Goal: Task Accomplishment & Management: Manage account settings

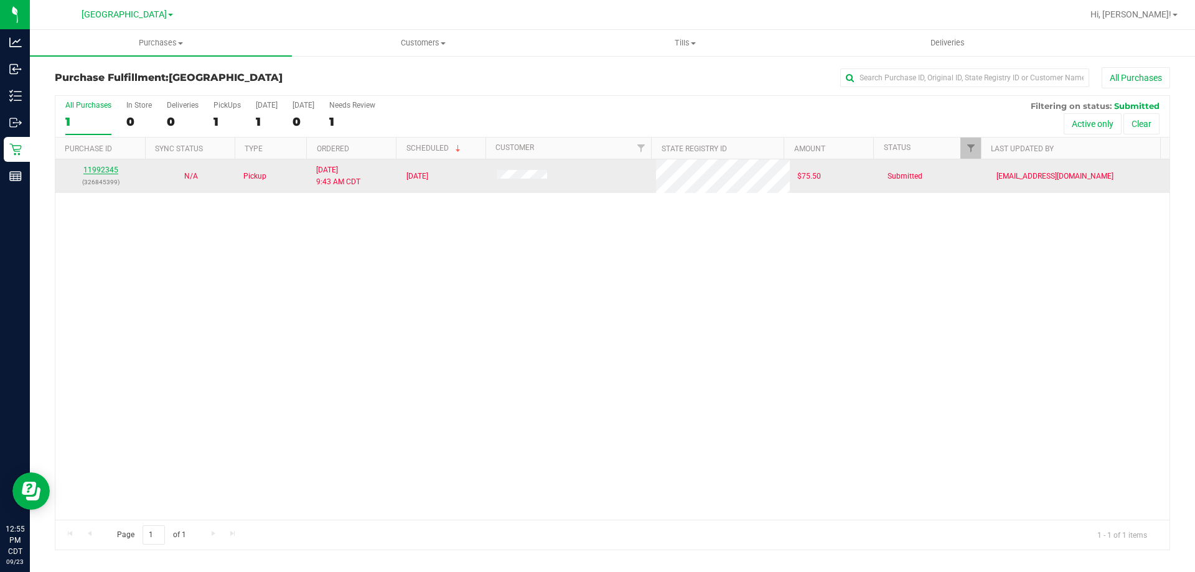
click at [97, 169] on link "11992345" at bounding box center [100, 169] width 35 height 9
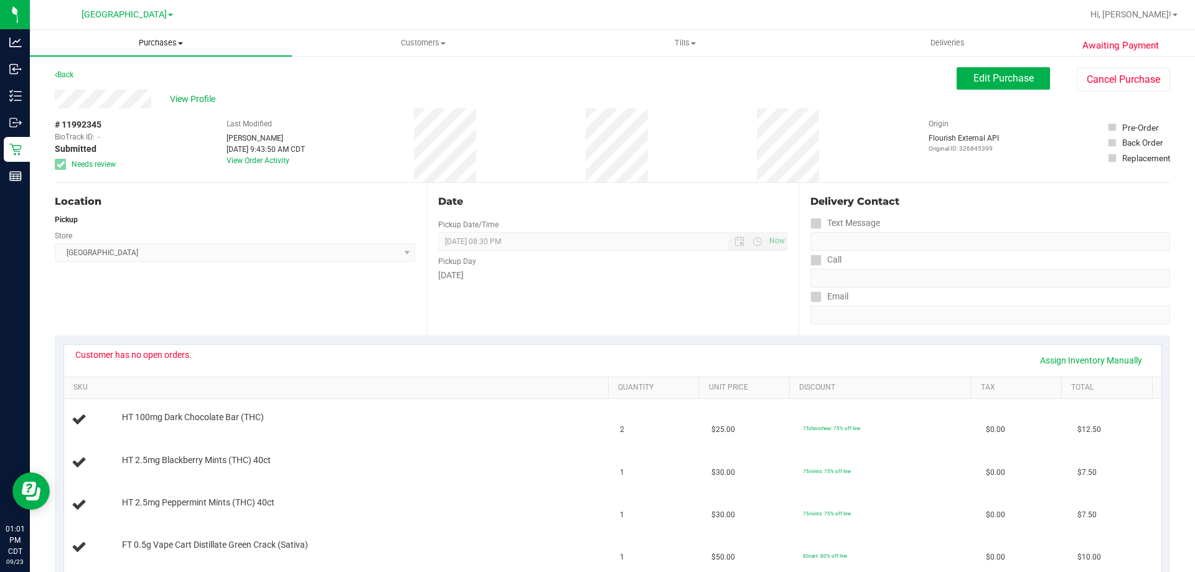
click at [139, 45] on span "Purchases" at bounding box center [161, 42] width 262 height 11
click at [104, 85] on span "Fulfillment" at bounding box center [68, 90] width 77 height 11
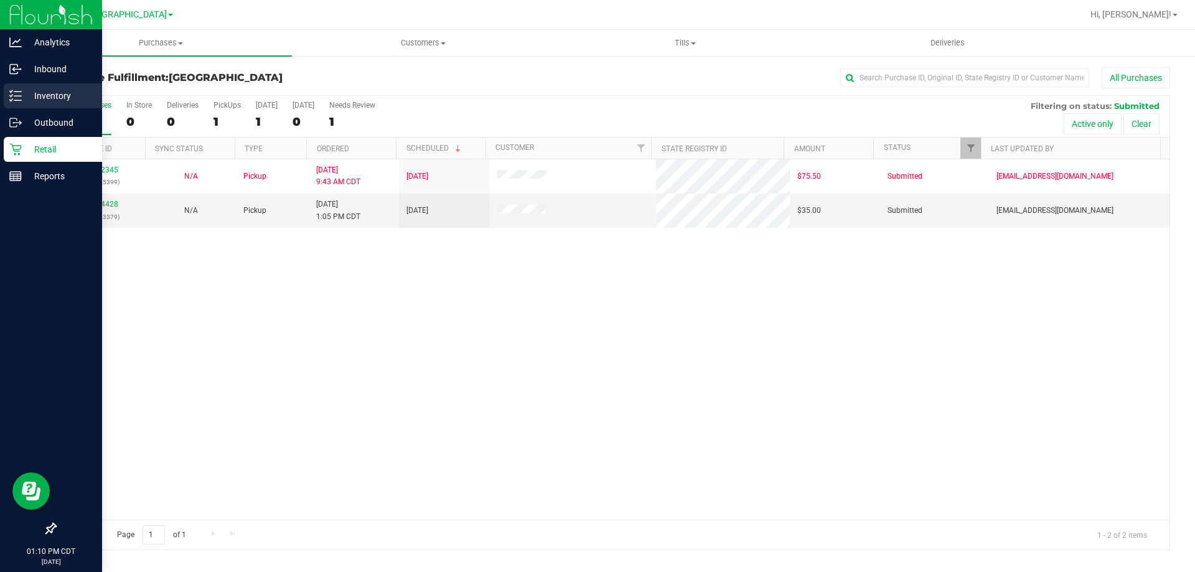
click at [29, 91] on p "Inventory" at bounding box center [59, 95] width 75 height 15
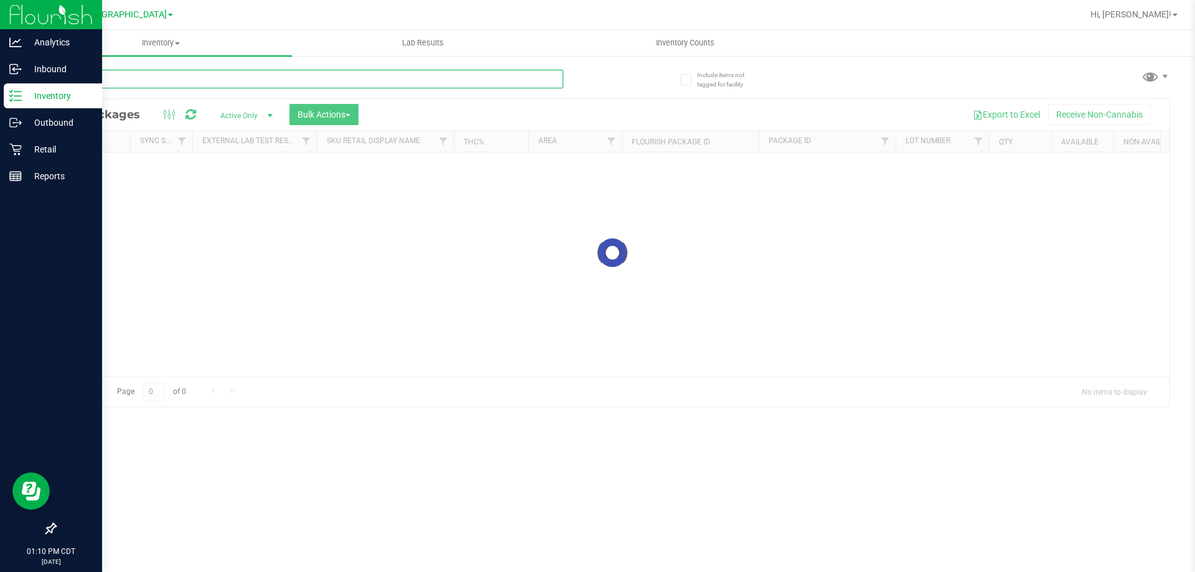
click at [159, 72] on input "text" at bounding box center [309, 79] width 508 height 19
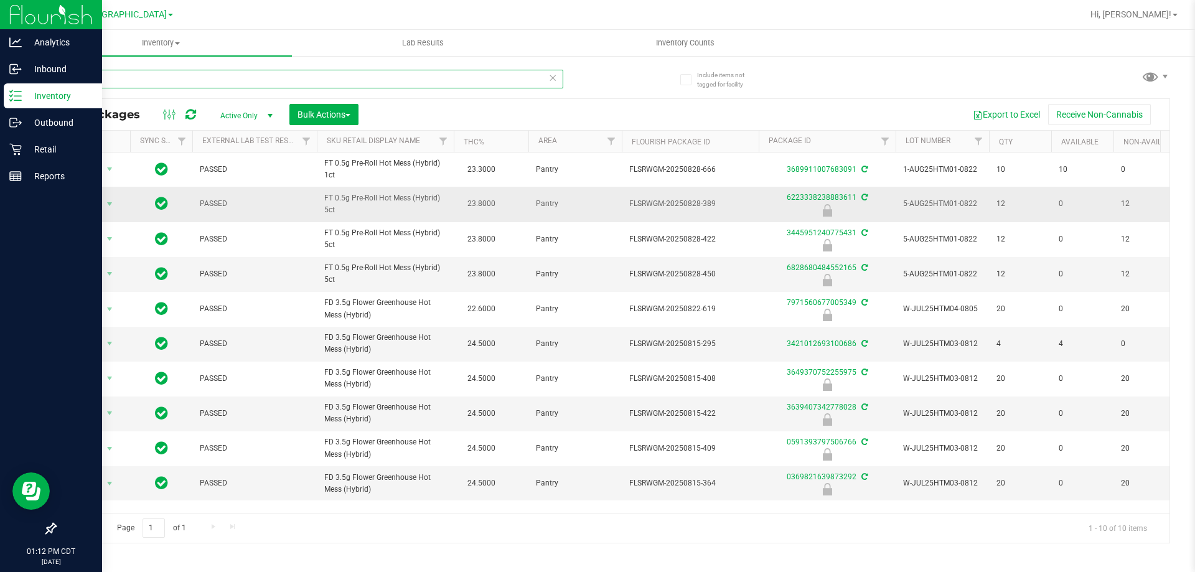
type input "h"
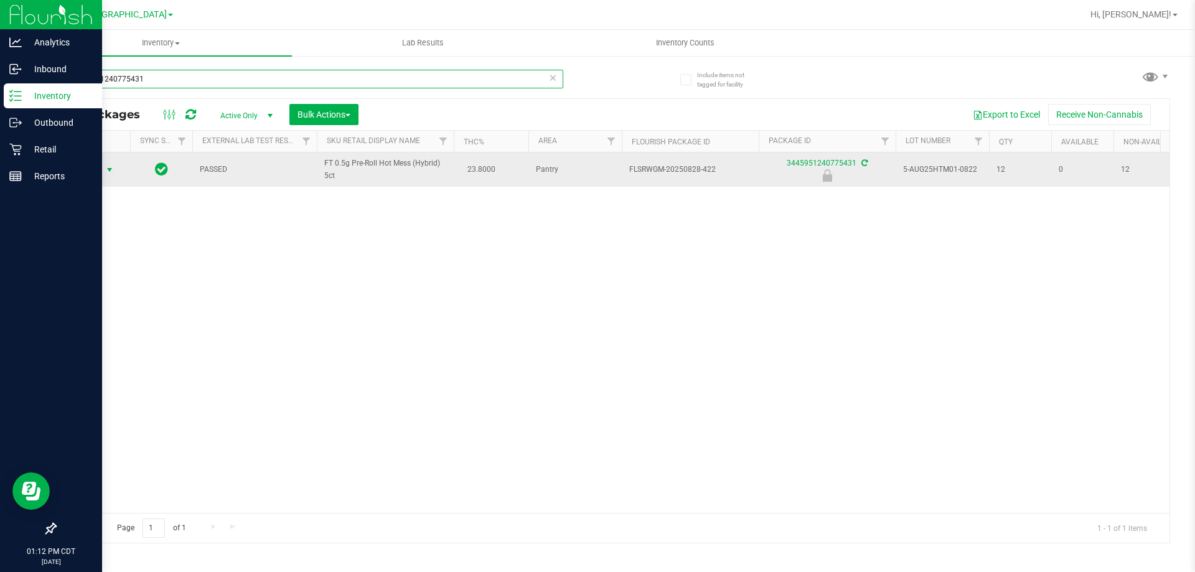
type input "3445951240775431"
click at [108, 169] on span "select" at bounding box center [110, 170] width 10 height 10
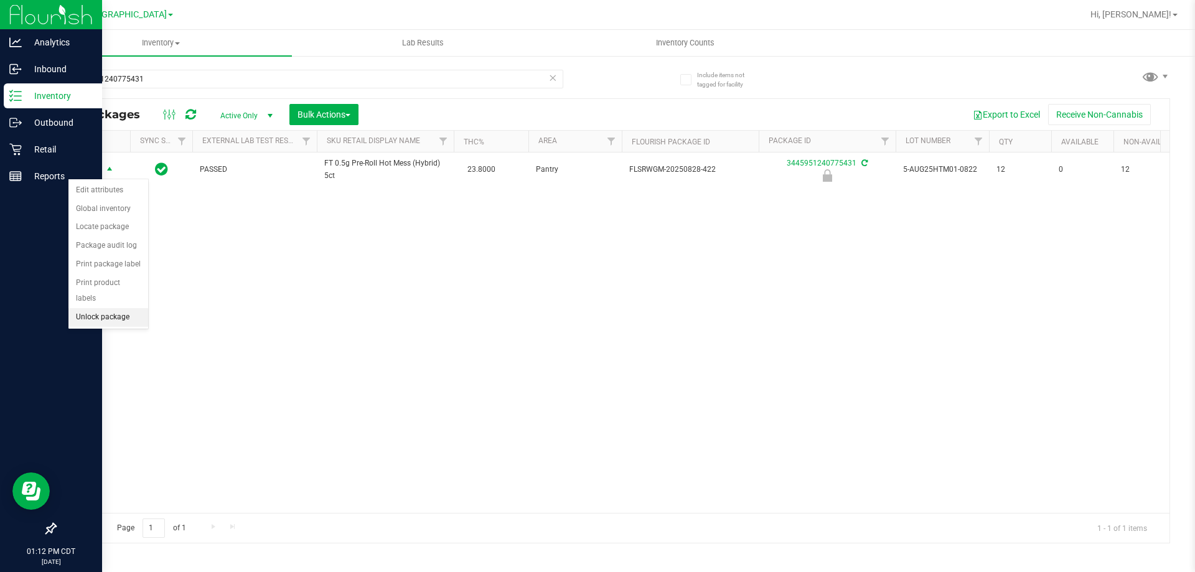
click at [123, 308] on li "Unlock package" at bounding box center [108, 317] width 80 height 19
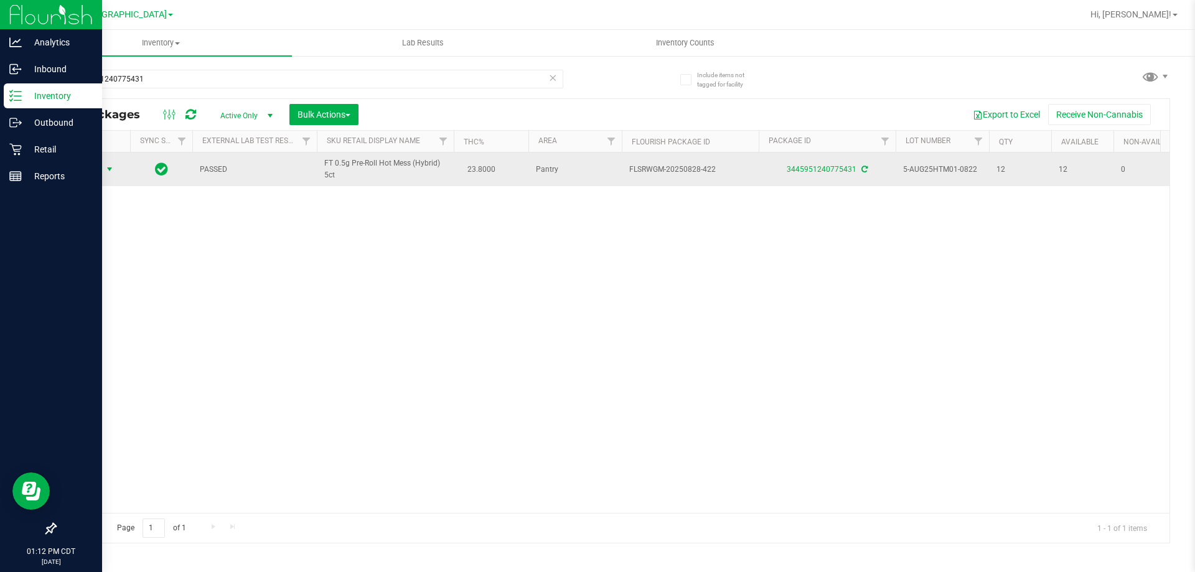
click at [109, 167] on span "select" at bounding box center [110, 169] width 10 height 10
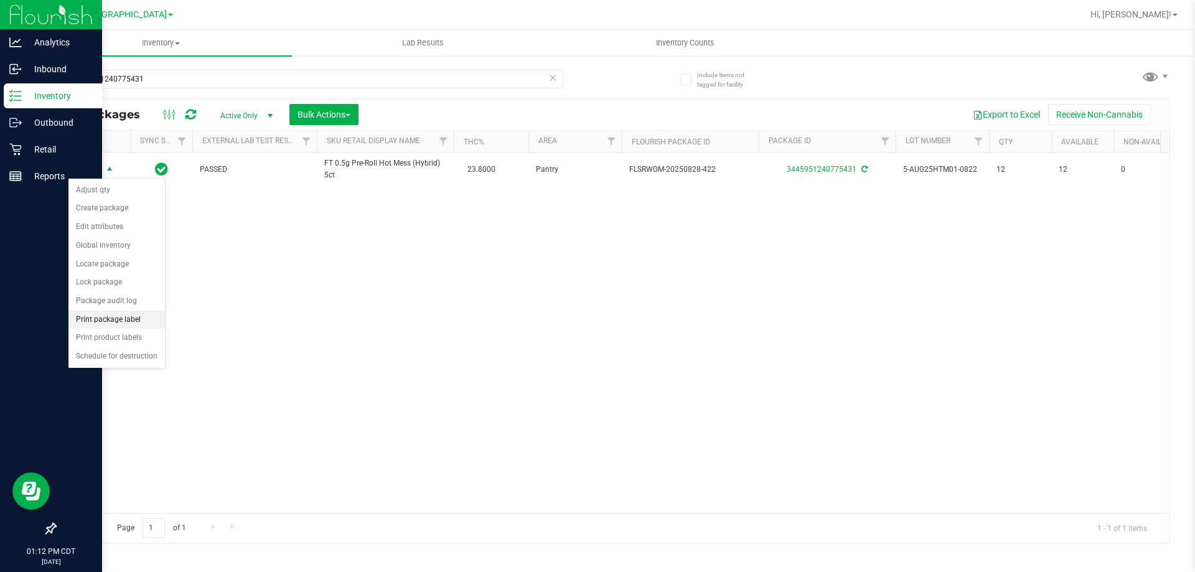
click at [99, 320] on li "Print package label" at bounding box center [116, 319] width 96 height 19
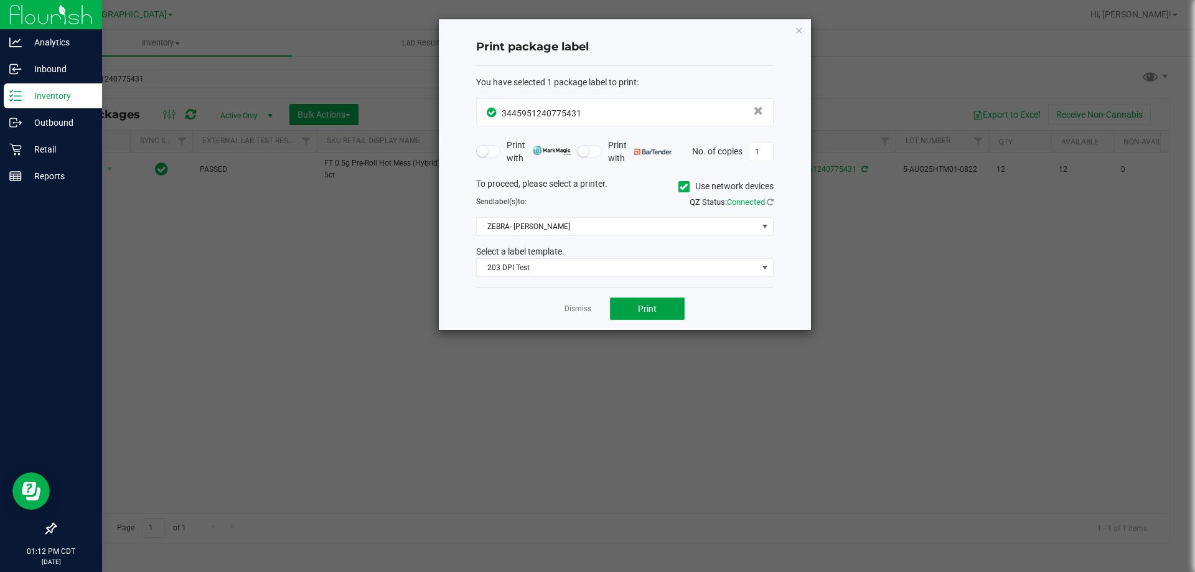
click at [619, 301] on button "Print" at bounding box center [647, 308] width 75 height 22
click at [561, 305] on div "Dismiss Print" at bounding box center [624, 308] width 297 height 43
click at [573, 304] on link "Dismiss" at bounding box center [577, 309] width 27 height 11
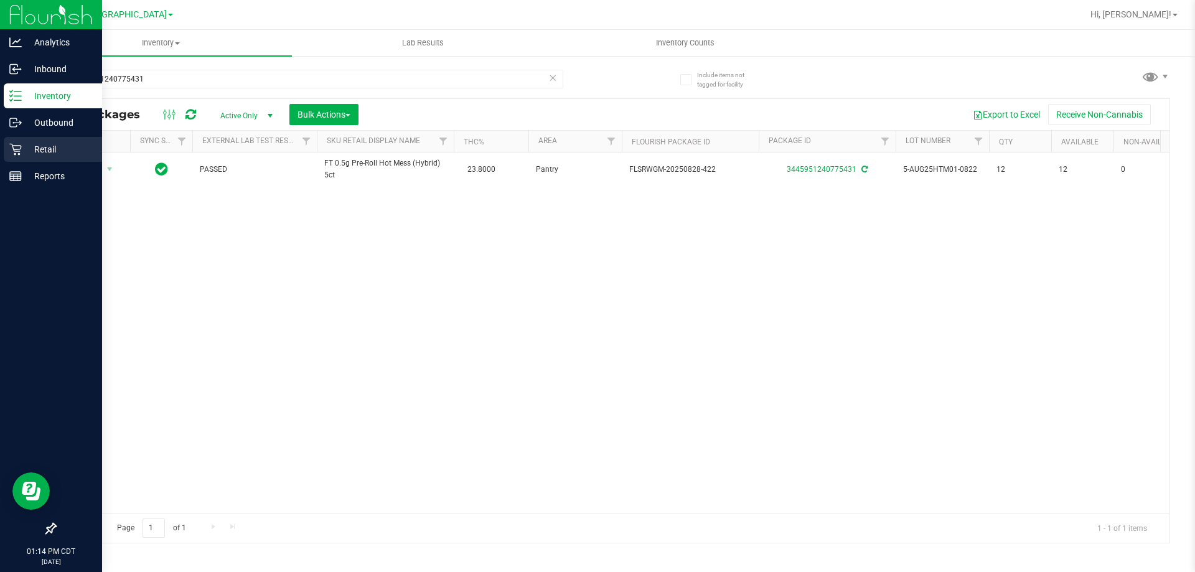
click at [45, 142] on p "Retail" at bounding box center [59, 149] width 75 height 15
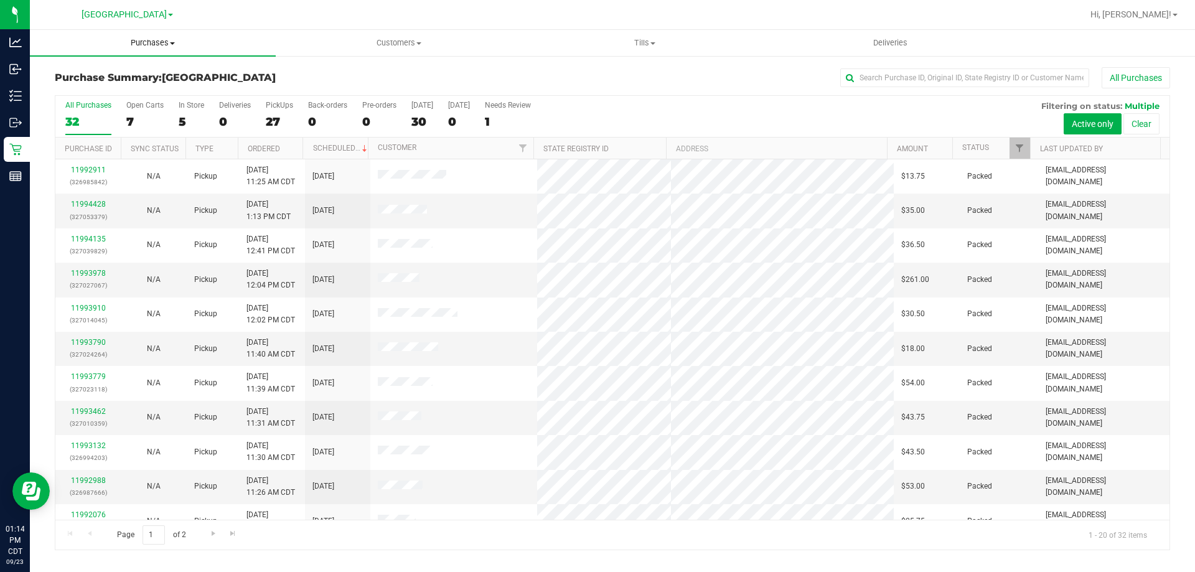
click at [149, 40] on span "Purchases" at bounding box center [153, 42] width 246 height 11
click at [105, 84] on li "Fulfillment" at bounding box center [153, 90] width 246 height 15
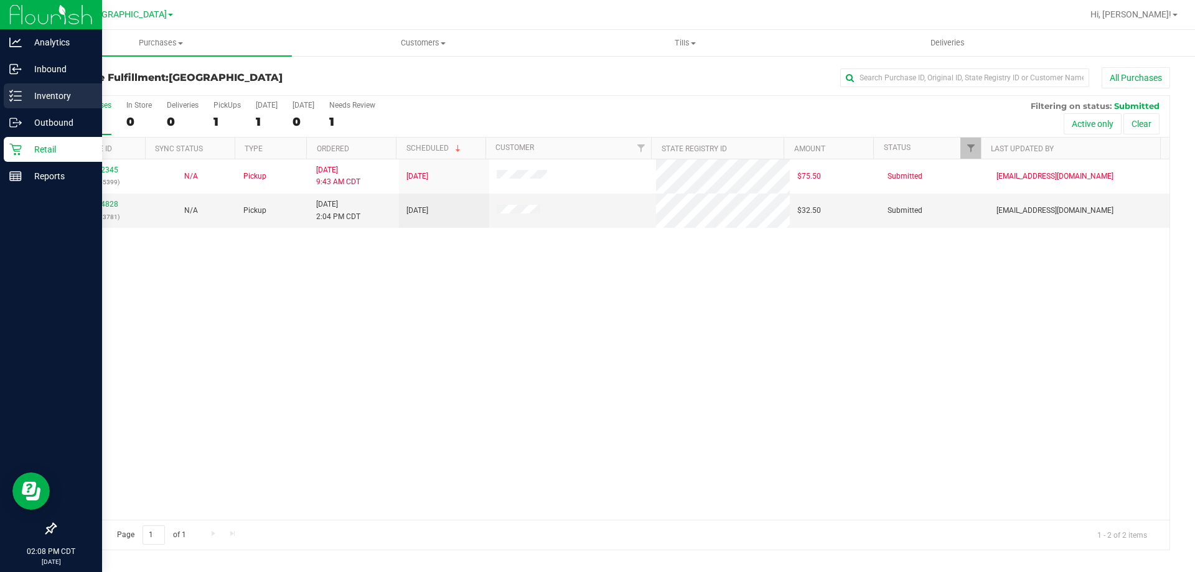
click at [48, 97] on p "Inventory" at bounding box center [59, 95] width 75 height 15
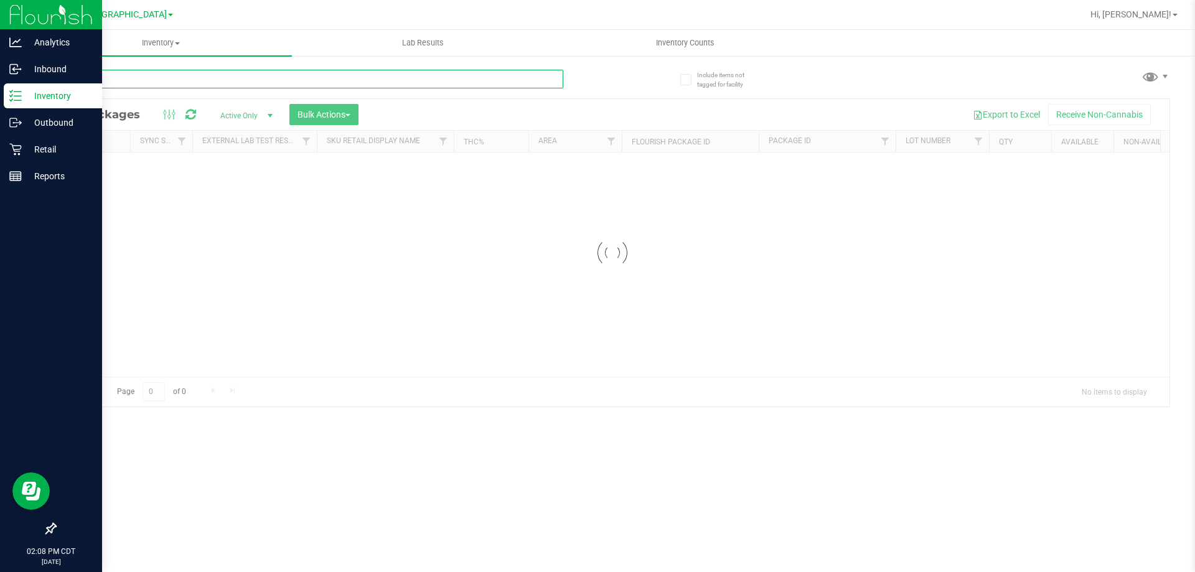
click at [315, 78] on input "text" at bounding box center [309, 79] width 508 height 19
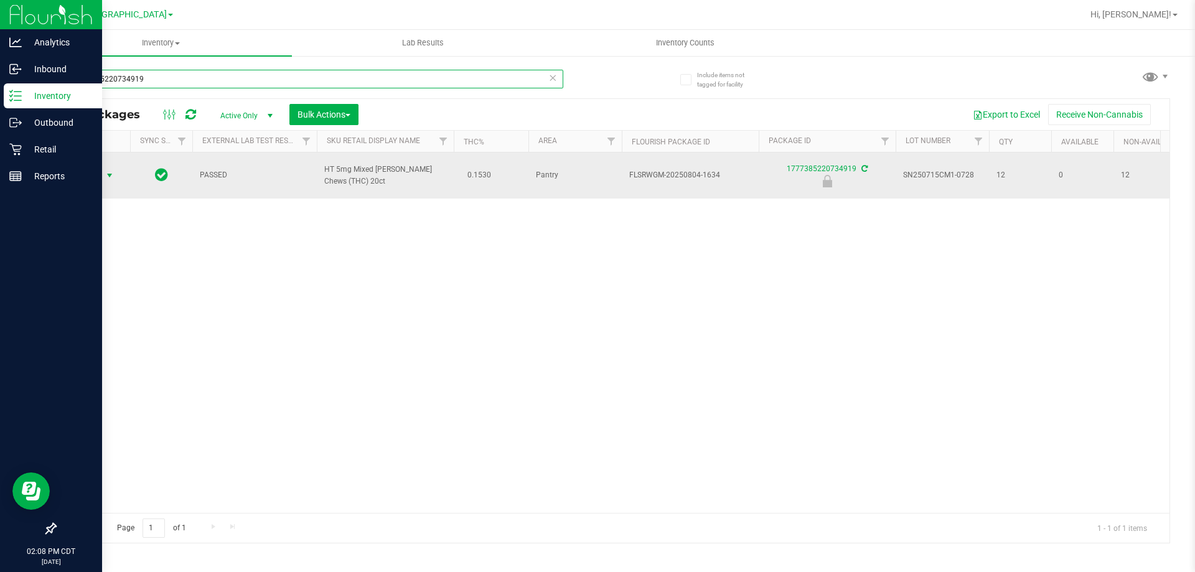
type input "1777385220734919"
click at [103, 167] on span "select" at bounding box center [110, 175] width 16 height 17
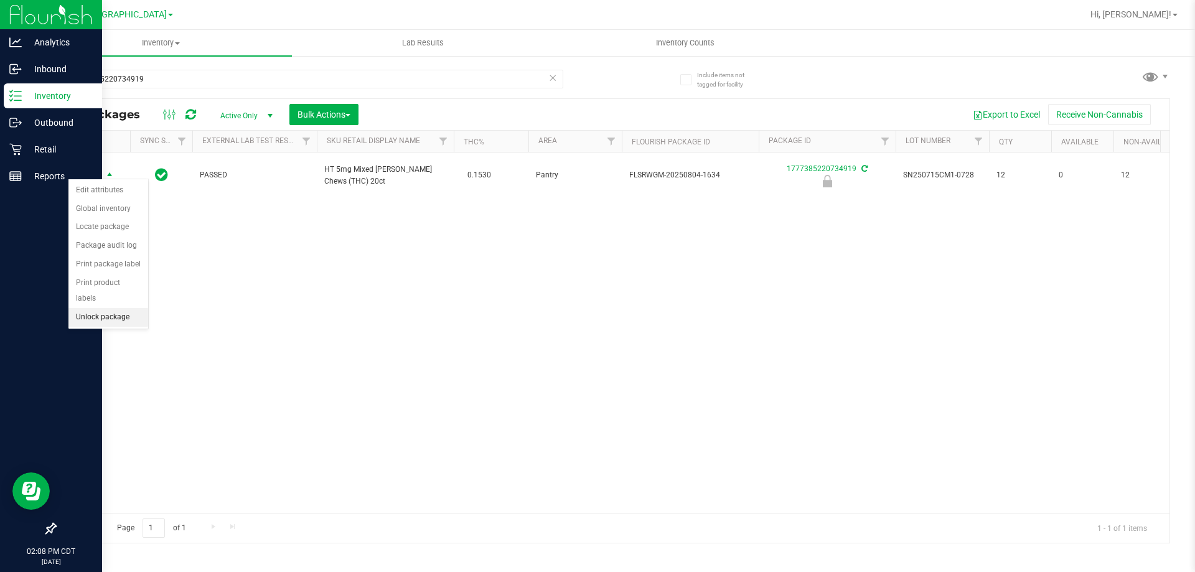
click at [119, 308] on li "Unlock package" at bounding box center [108, 317] width 80 height 19
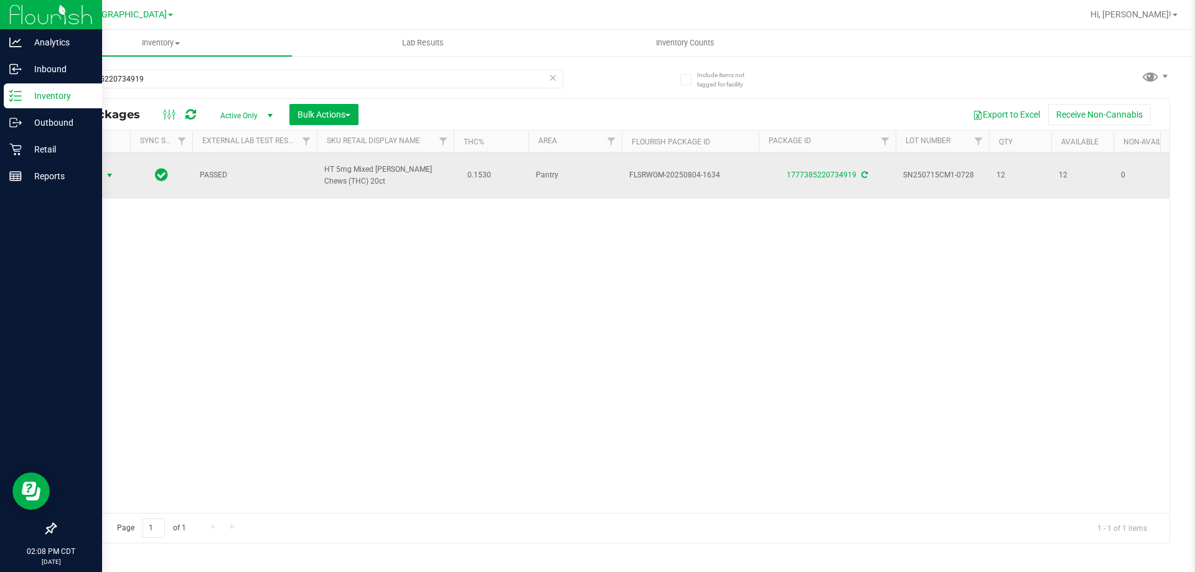
click at [95, 172] on span "Action" at bounding box center [85, 175] width 34 height 17
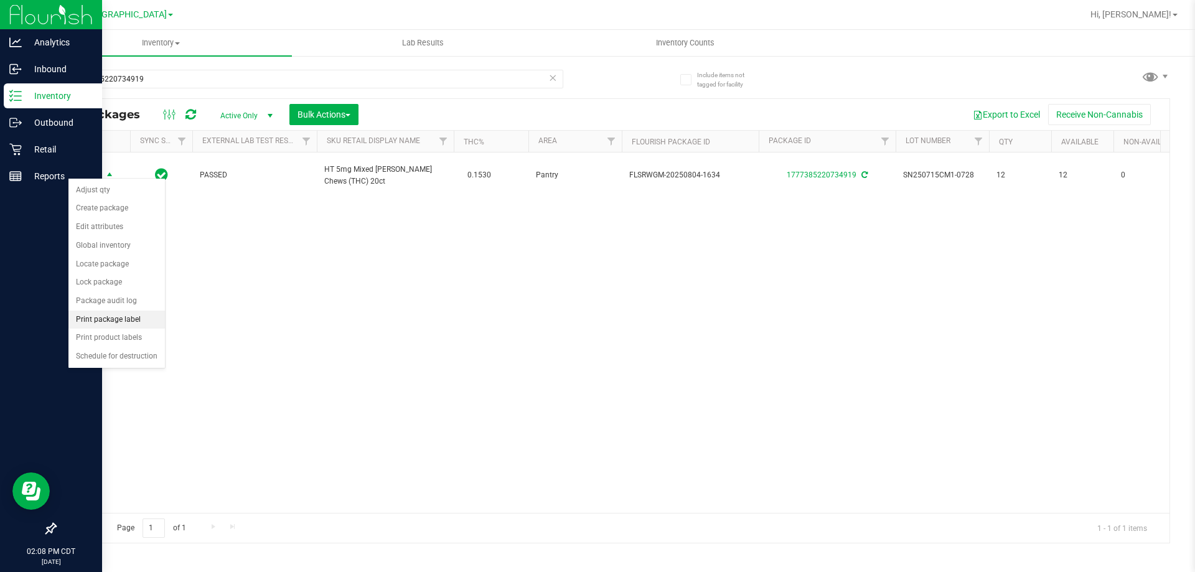
click at [129, 321] on li "Print package label" at bounding box center [116, 319] width 96 height 19
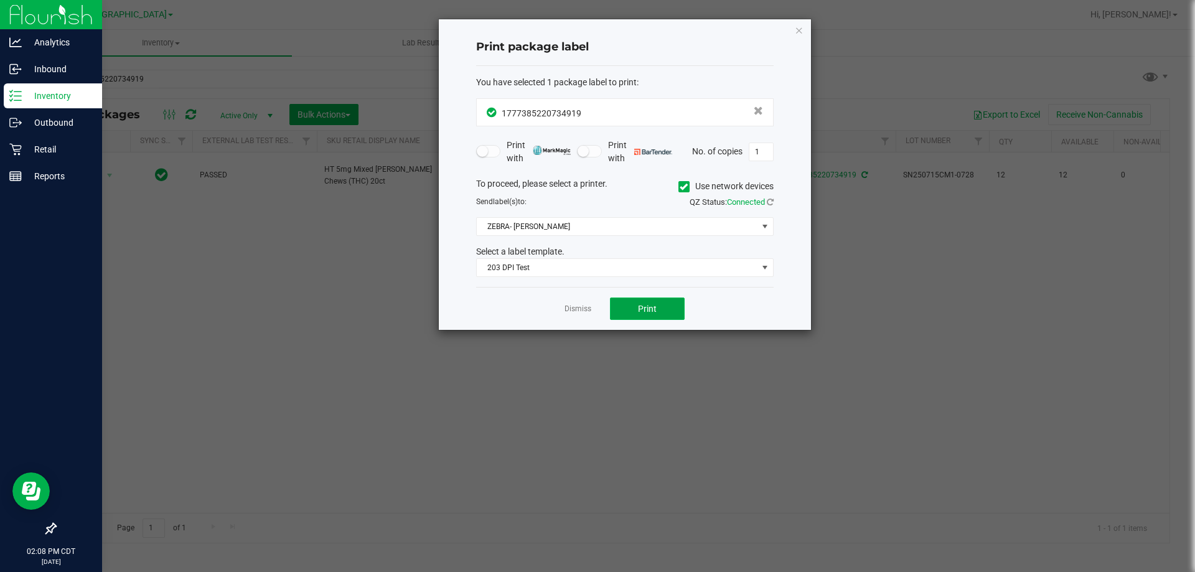
click at [653, 314] on span "Print" at bounding box center [647, 309] width 19 height 10
click at [595, 311] on div "Dismiss Print" at bounding box center [624, 308] width 297 height 43
click at [579, 311] on link "Dismiss" at bounding box center [577, 309] width 27 height 11
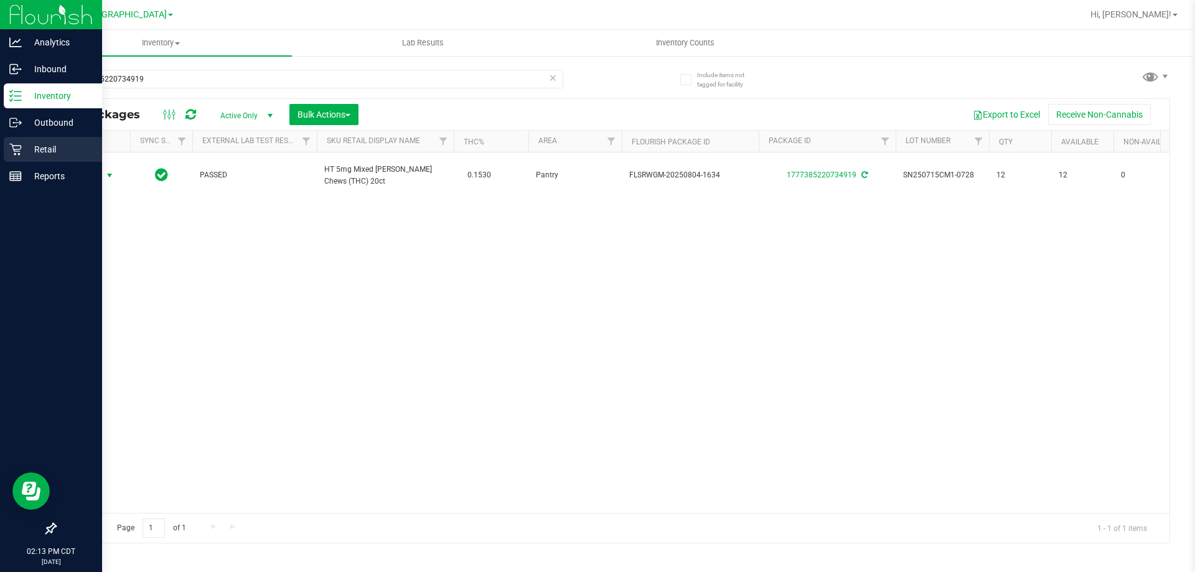
click at [14, 139] on div "Retail" at bounding box center [53, 149] width 98 height 25
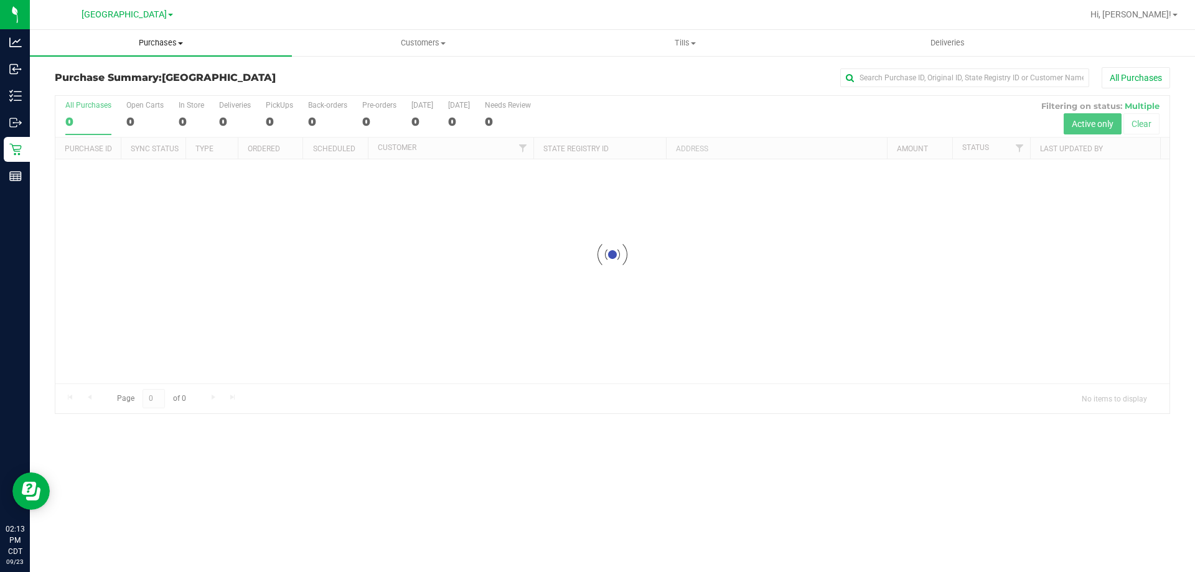
click at [144, 45] on span "Purchases" at bounding box center [161, 42] width 262 height 11
click at [85, 93] on span "Fulfillment" at bounding box center [68, 90] width 77 height 11
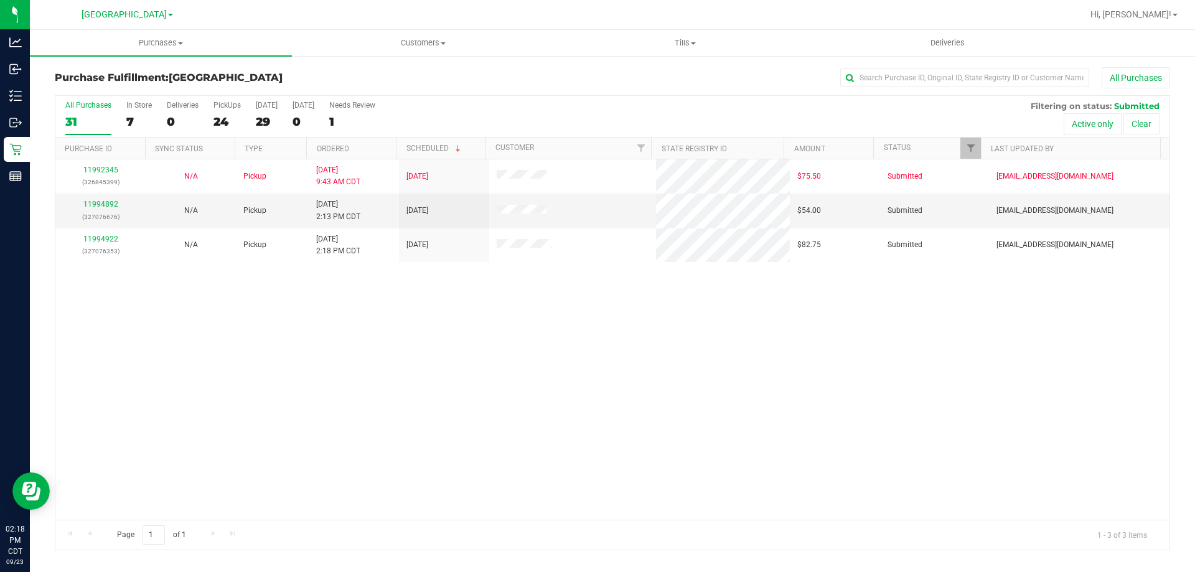
click at [357, 151] on th "Ordered" at bounding box center [351, 148] width 90 height 22
click at [94, 207] on link "11994892" at bounding box center [100, 204] width 35 height 9
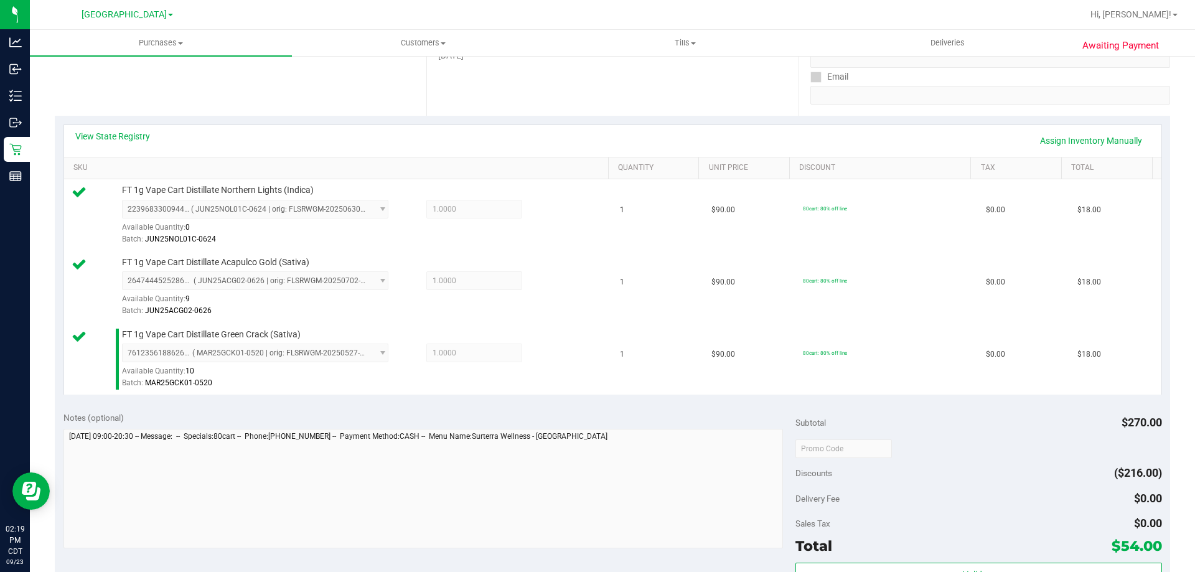
scroll to position [249, 0]
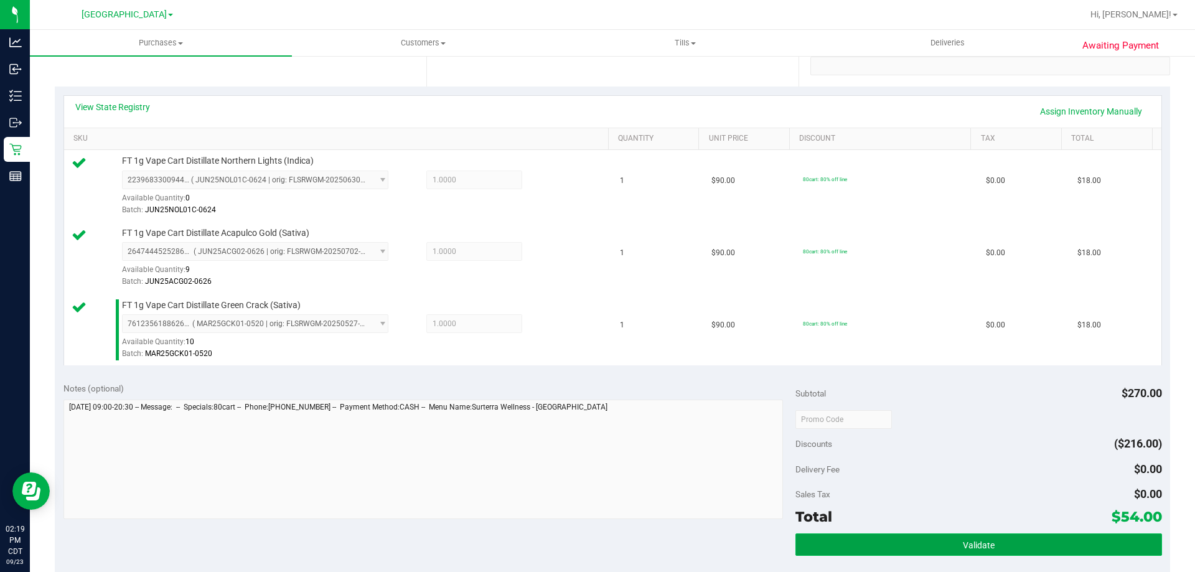
click at [1029, 539] on button "Validate" at bounding box center [978, 544] width 366 height 22
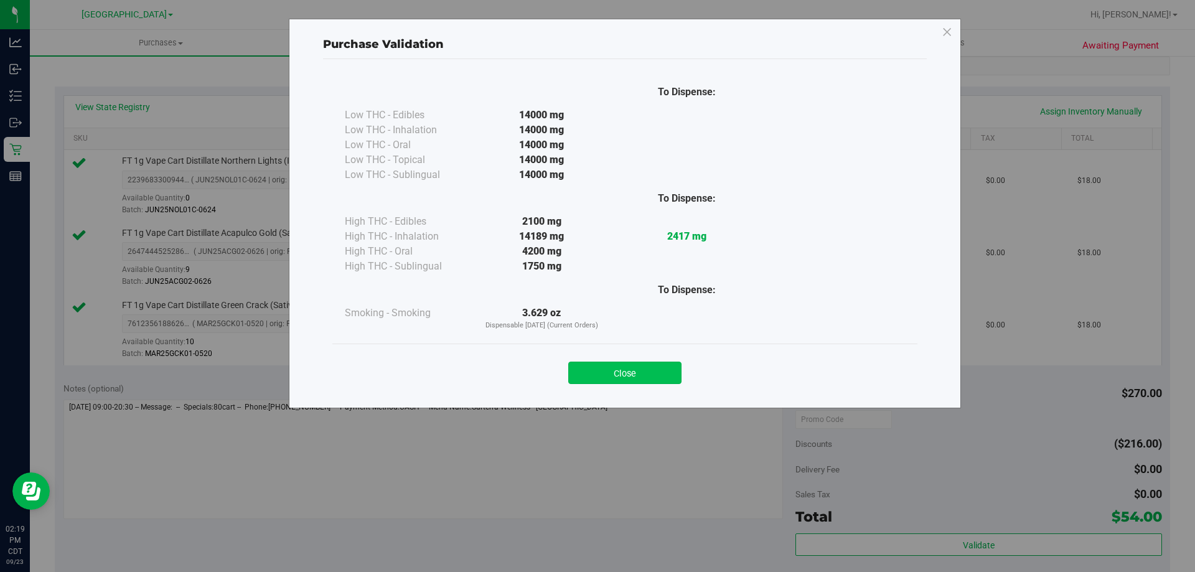
click at [596, 373] on button "Close" at bounding box center [624, 372] width 113 height 22
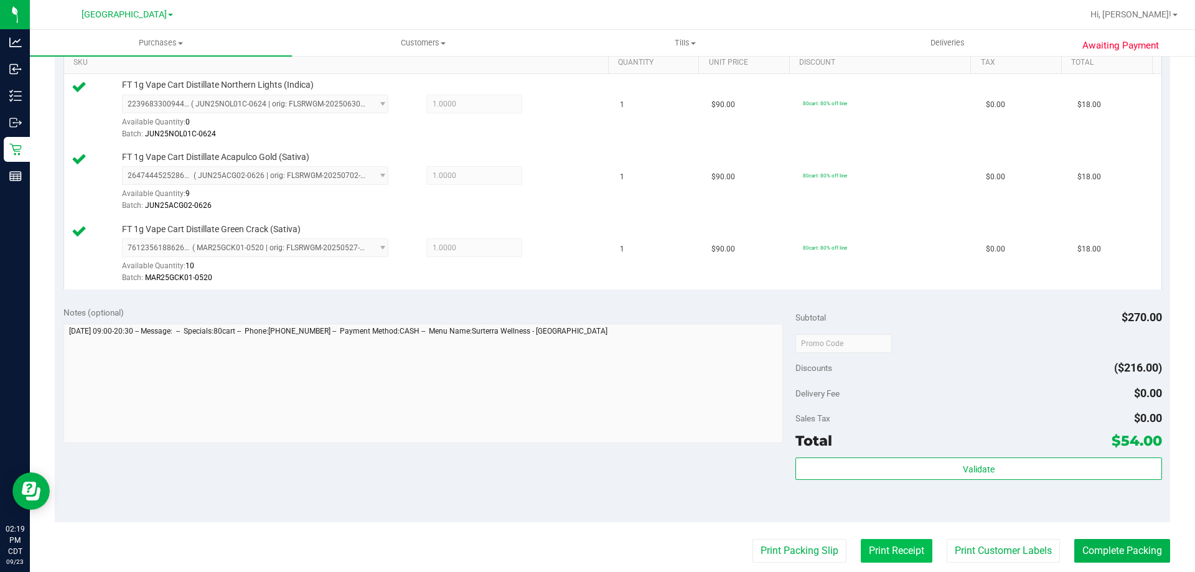
scroll to position [436, 0]
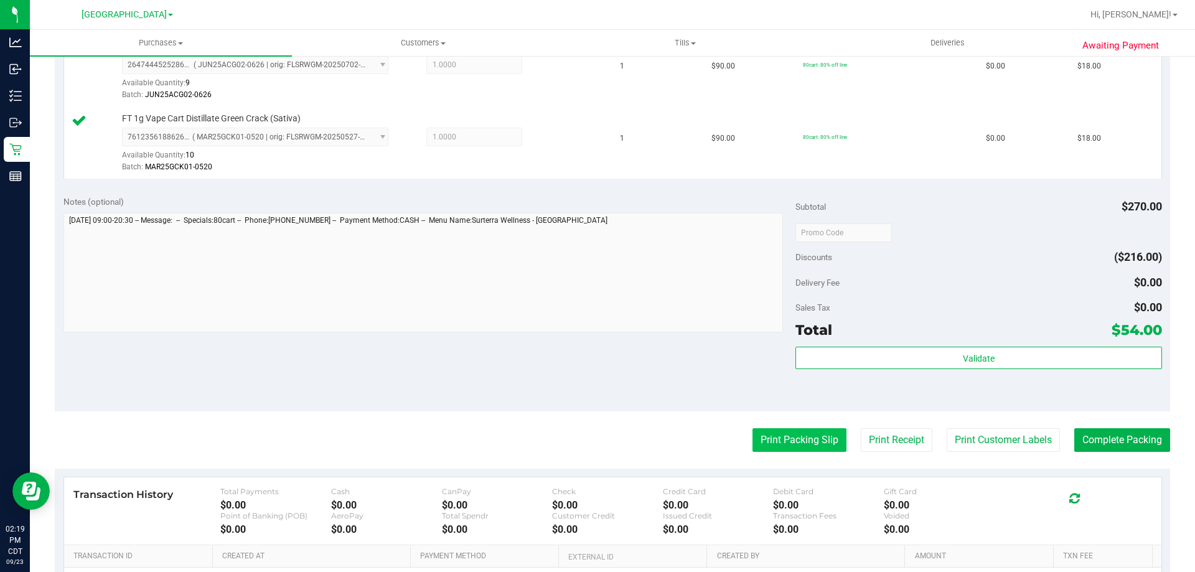
click at [816, 437] on button "Print Packing Slip" at bounding box center [799, 440] width 94 height 24
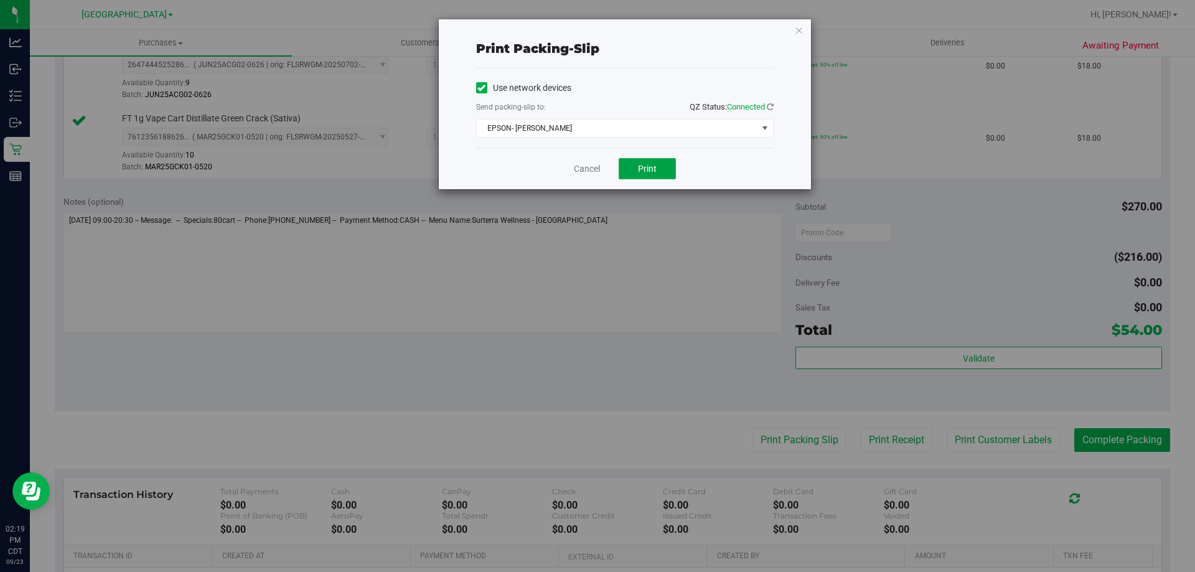
click at [635, 164] on button "Print" at bounding box center [646, 168] width 57 height 21
click at [595, 164] on link "Cancel" at bounding box center [587, 168] width 26 height 13
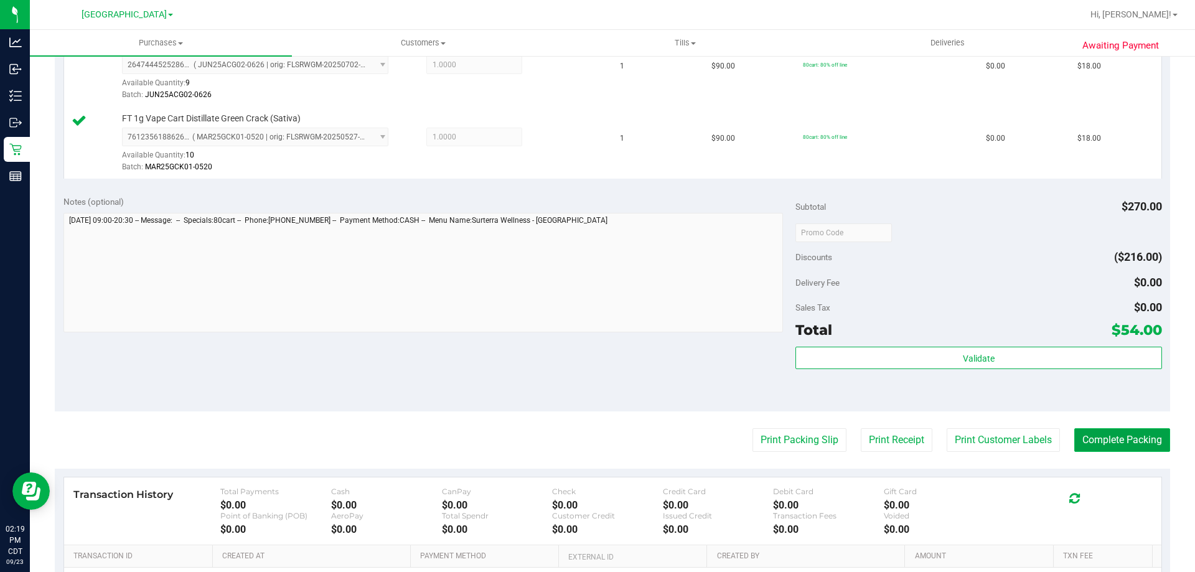
click at [1136, 445] on button "Complete Packing" at bounding box center [1122, 440] width 96 height 24
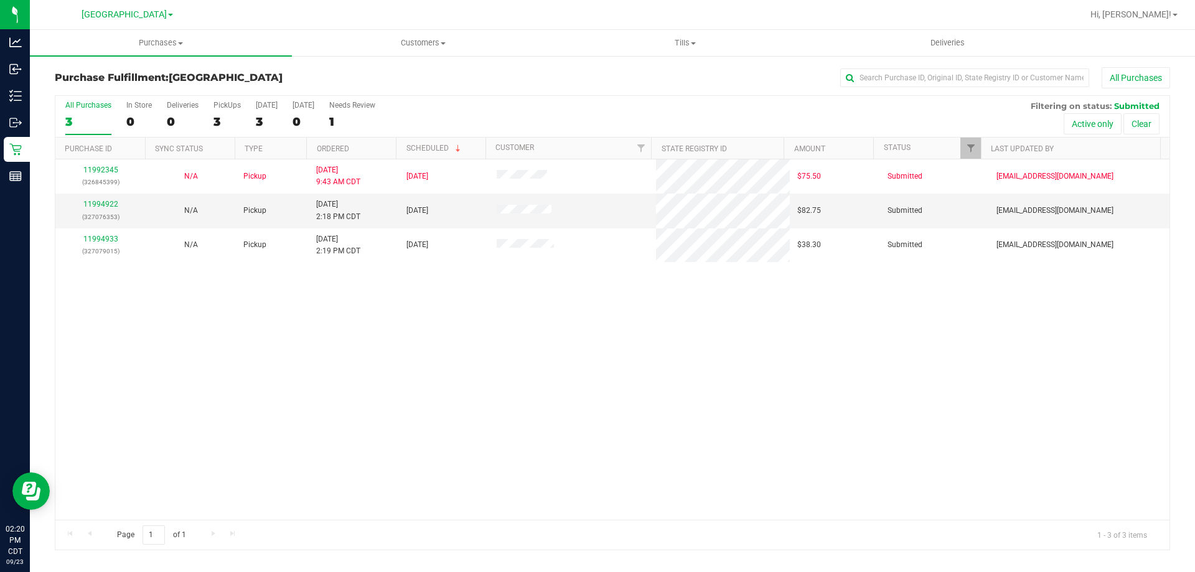
click at [358, 149] on th "Ordered" at bounding box center [351, 148] width 90 height 22
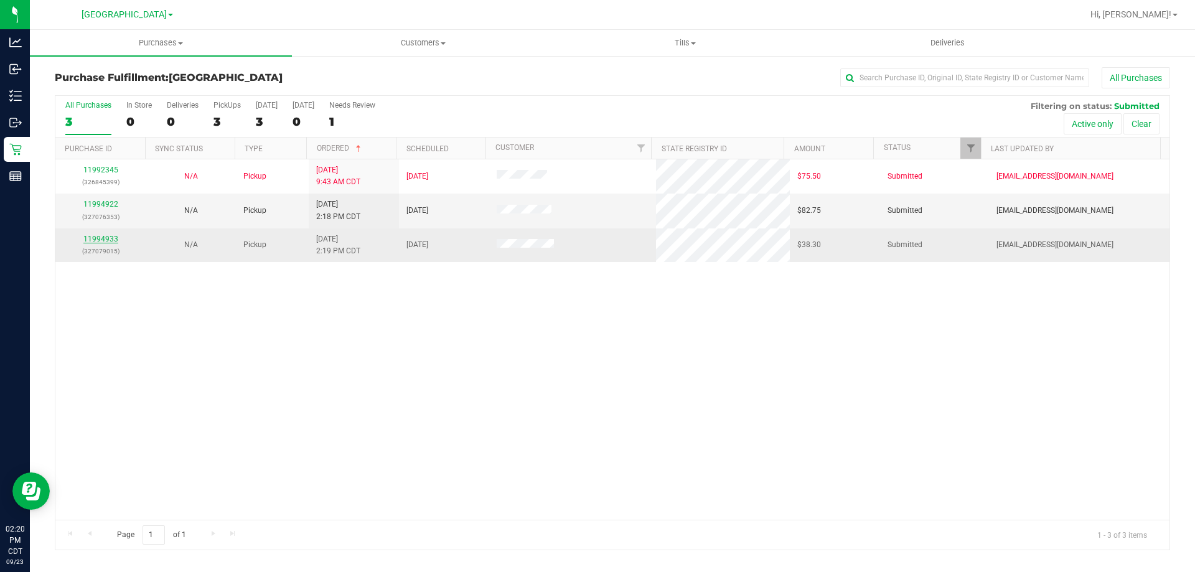
click at [105, 241] on link "11994933" at bounding box center [100, 239] width 35 height 9
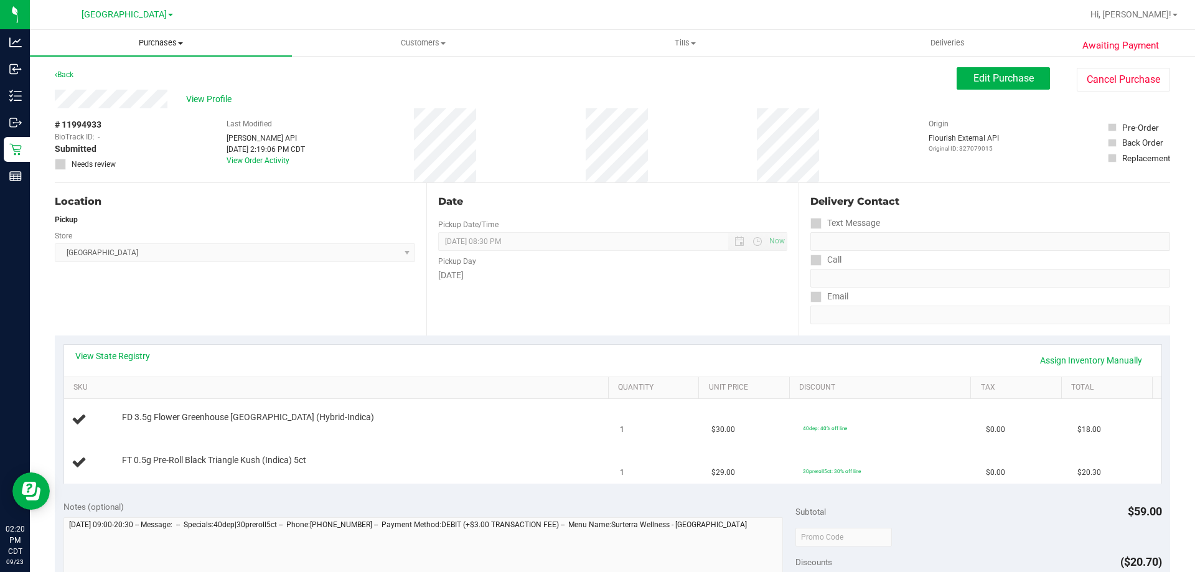
click at [180, 39] on span "Purchases" at bounding box center [161, 42] width 262 height 11
click at [129, 86] on li "Fulfillment" at bounding box center [161, 90] width 262 height 15
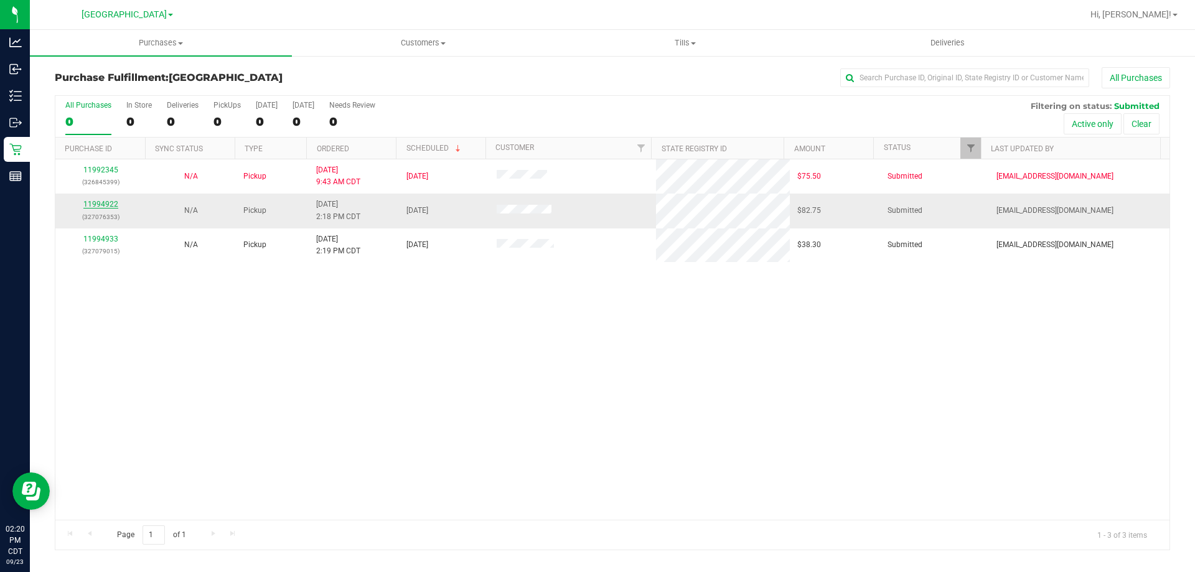
click at [108, 205] on link "11994922" at bounding box center [100, 204] width 35 height 9
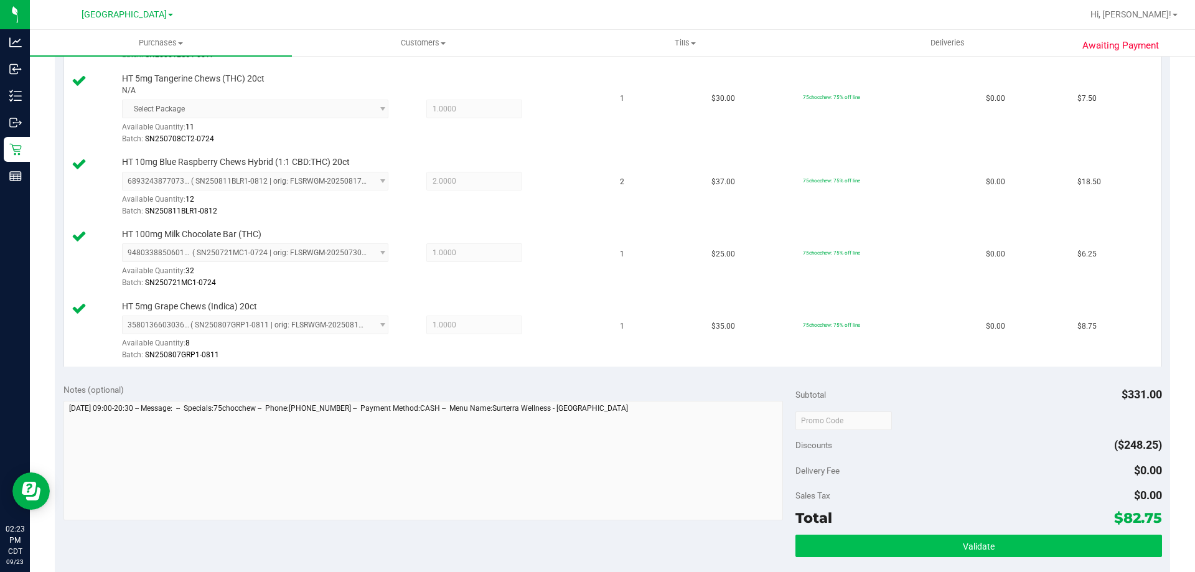
scroll to position [498, 0]
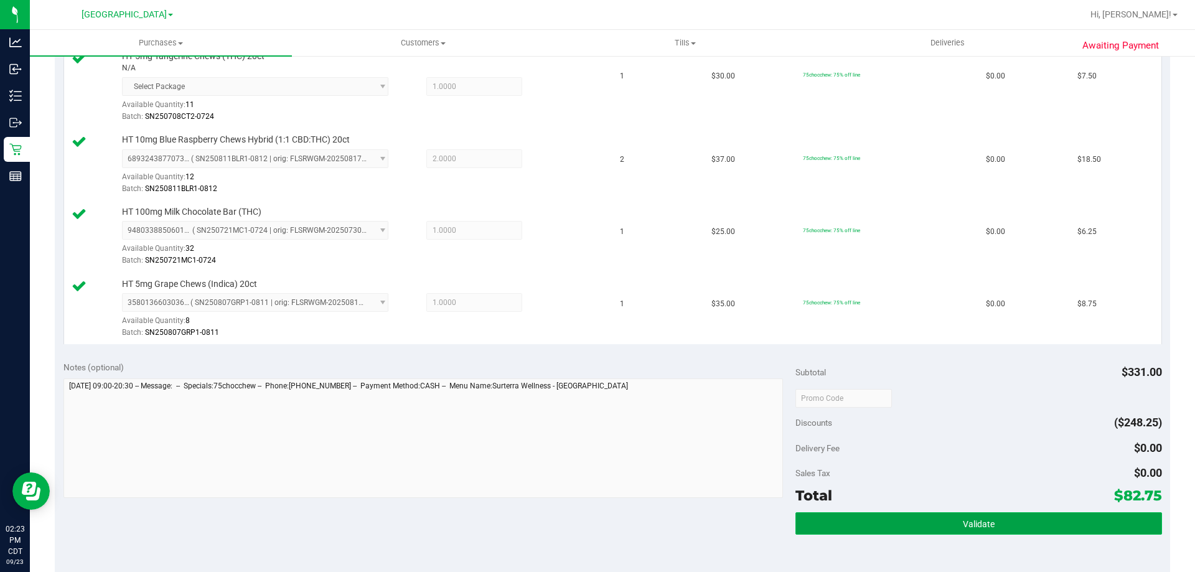
click at [933, 532] on button "Validate" at bounding box center [978, 523] width 366 height 22
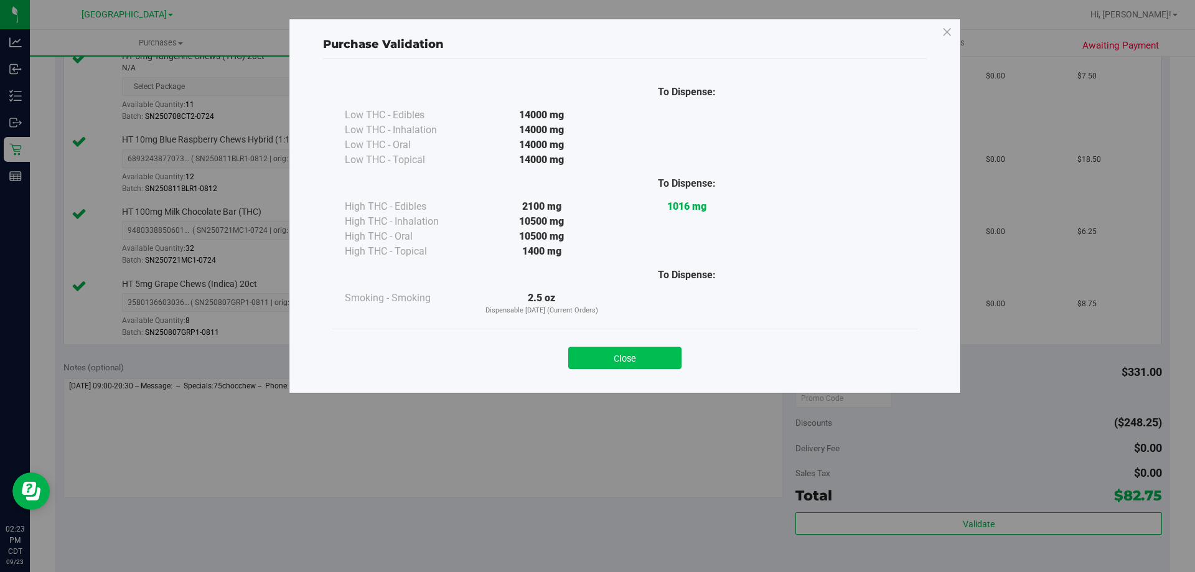
click at [656, 366] on button "Close" at bounding box center [624, 358] width 113 height 22
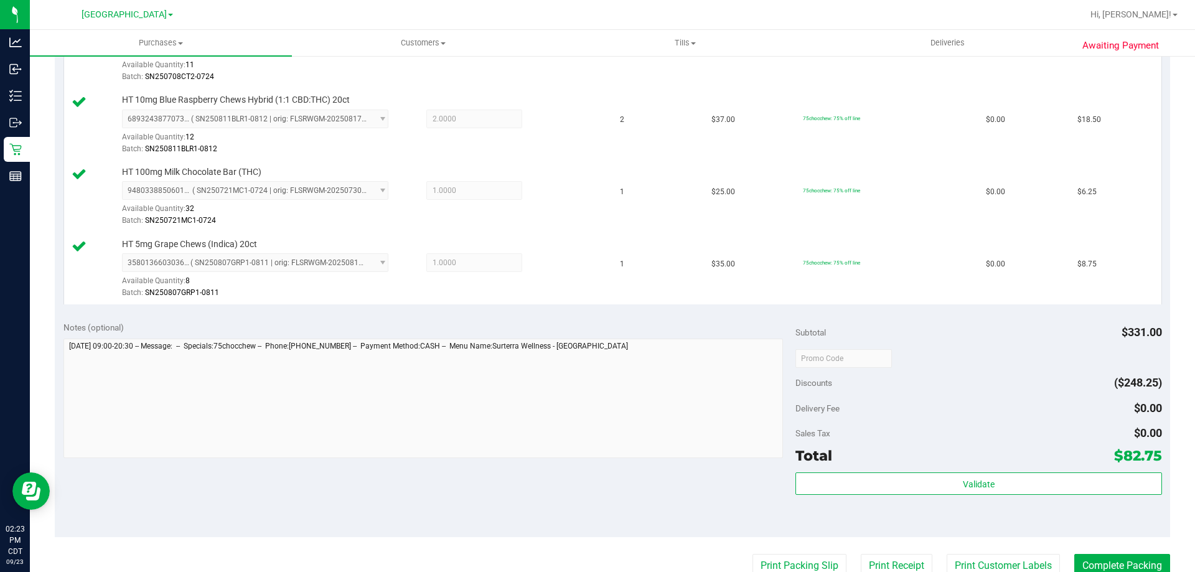
scroll to position [560, 0]
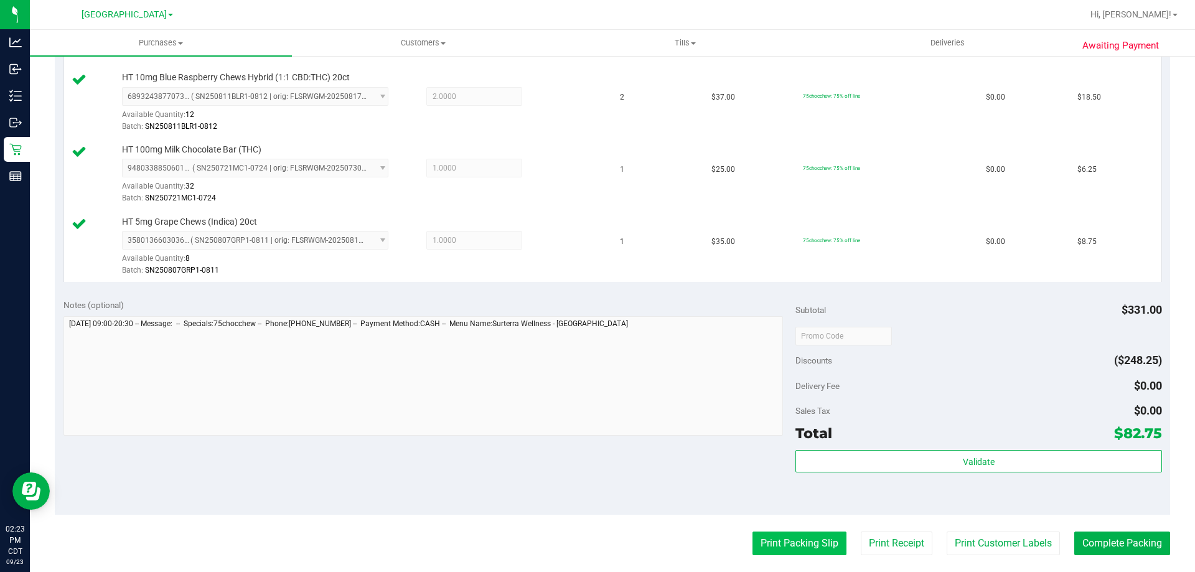
click at [804, 547] on button "Print Packing Slip" at bounding box center [799, 543] width 94 height 24
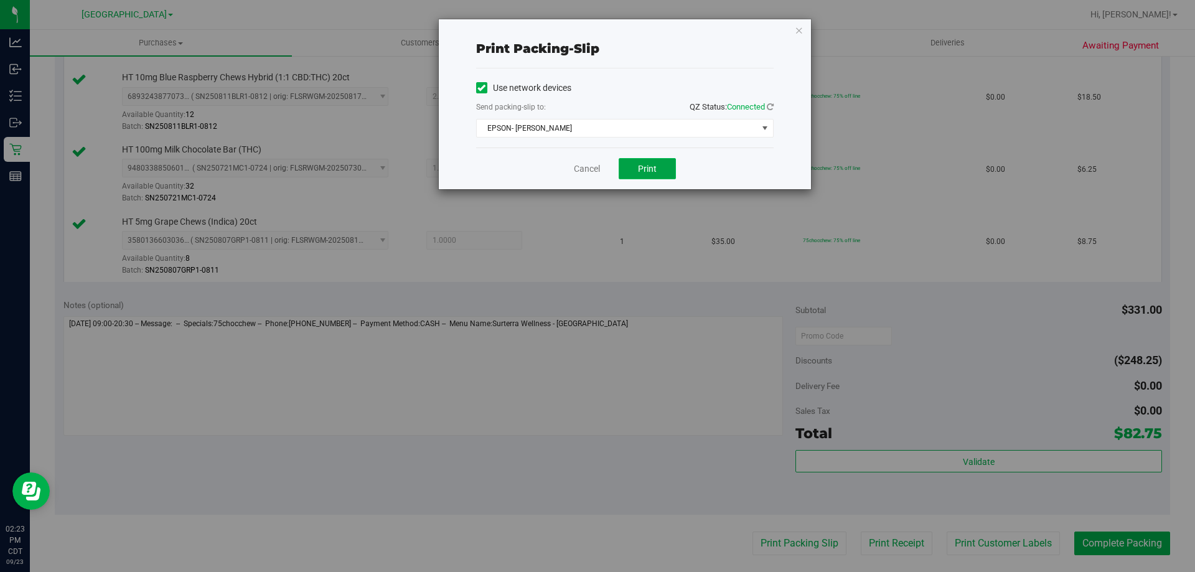
click at [661, 167] on button "Print" at bounding box center [646, 168] width 57 height 21
click at [585, 175] on link "Cancel" at bounding box center [587, 168] width 26 height 13
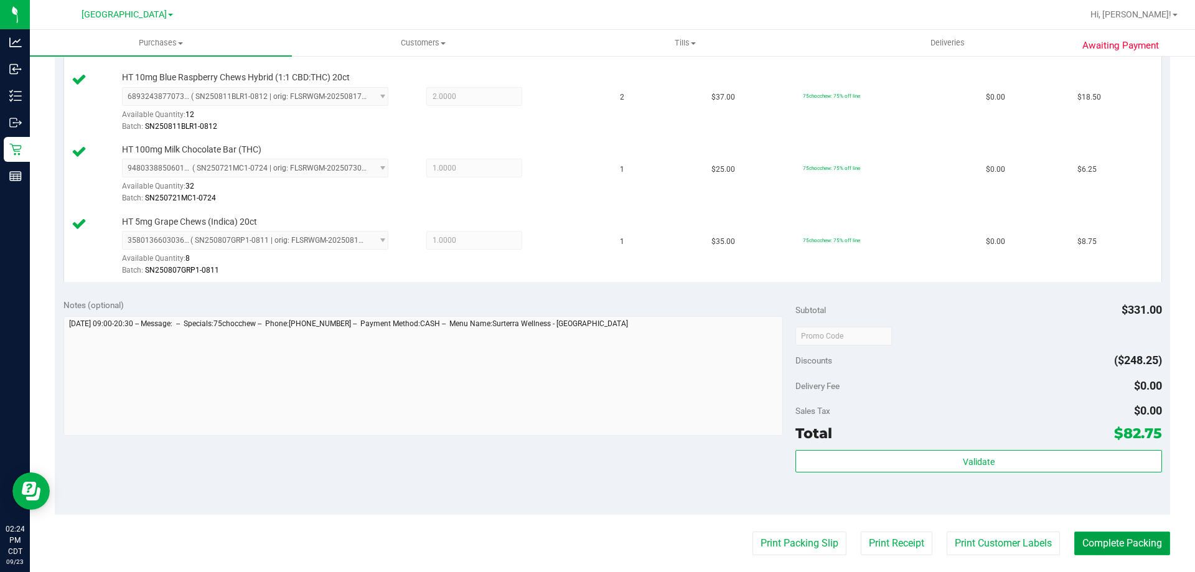
click at [1096, 552] on button "Complete Packing" at bounding box center [1122, 543] width 96 height 24
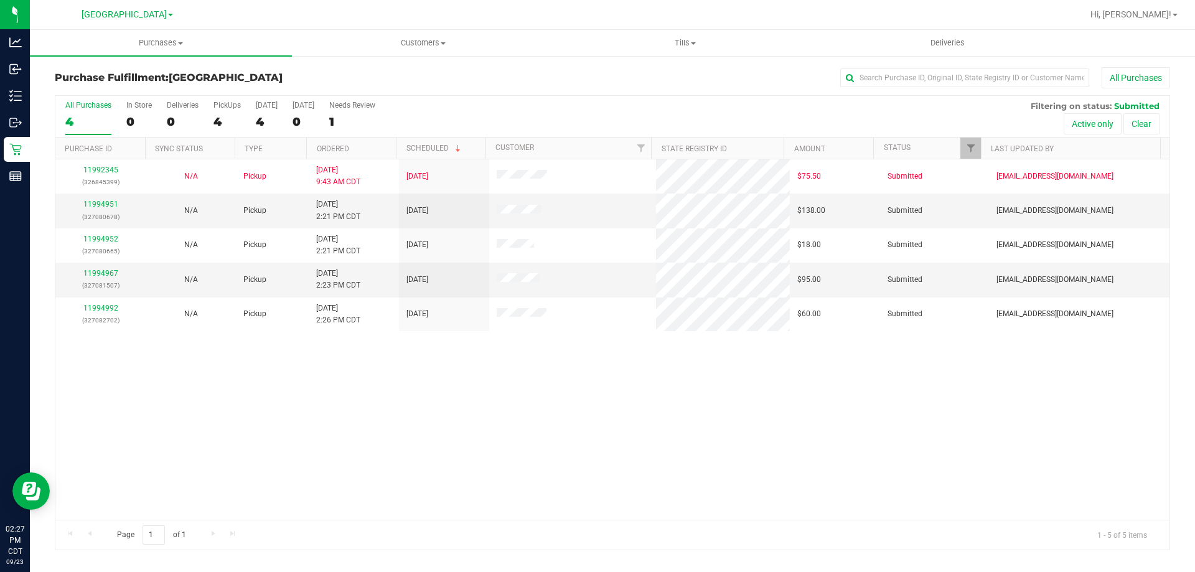
click at [363, 151] on th "Ordered" at bounding box center [351, 148] width 90 height 22
click at [93, 203] on link "11994951" at bounding box center [100, 204] width 35 height 9
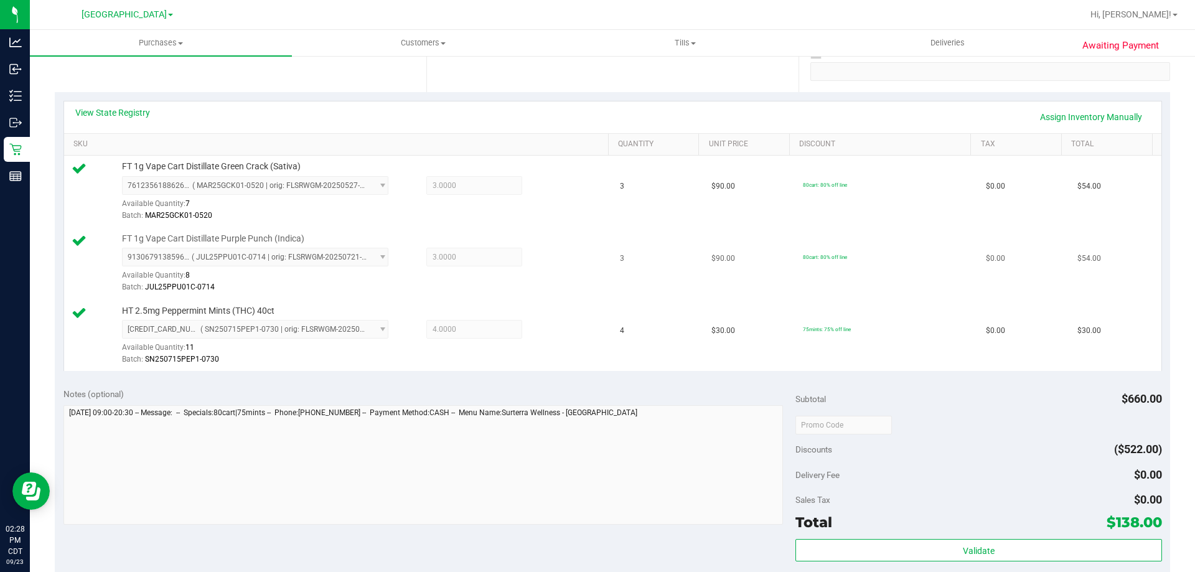
scroll to position [249, 0]
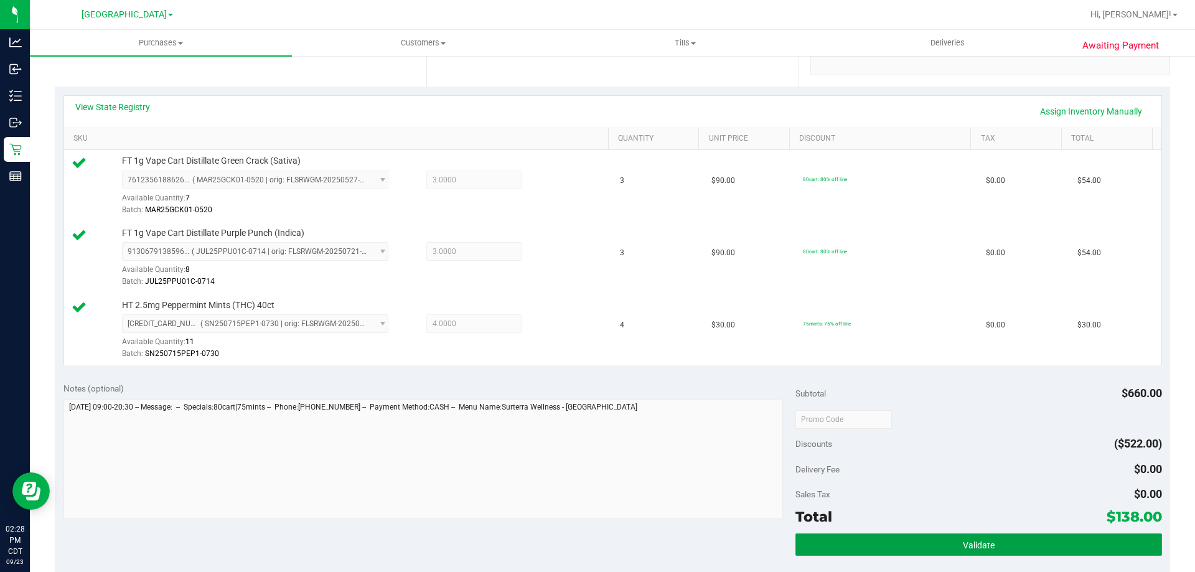
click at [852, 537] on button "Validate" at bounding box center [978, 544] width 366 height 22
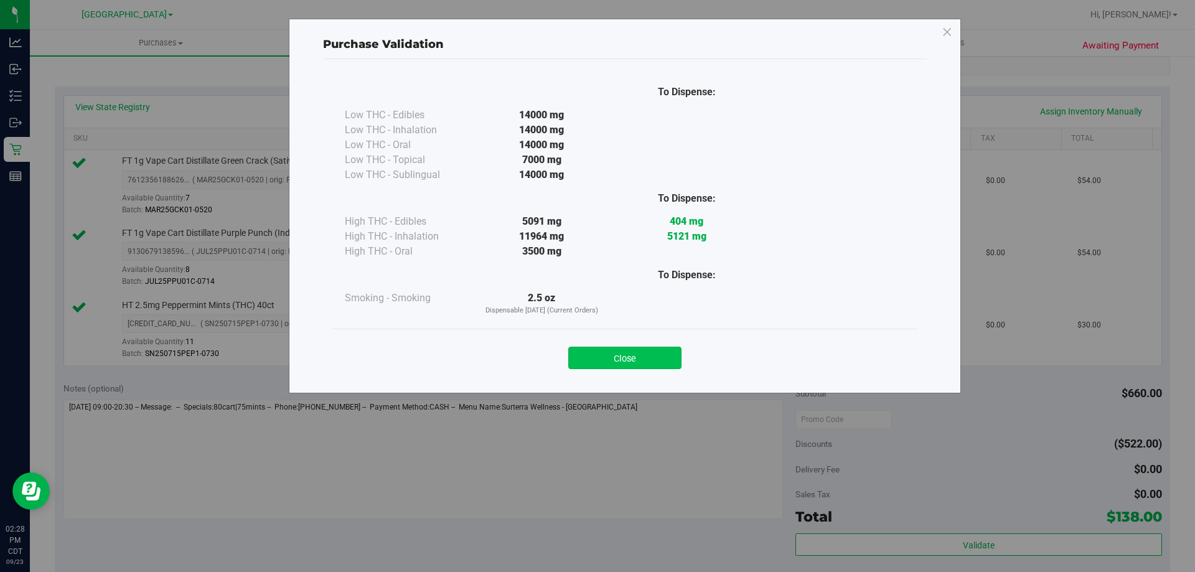
click at [623, 354] on button "Close" at bounding box center [624, 358] width 113 height 22
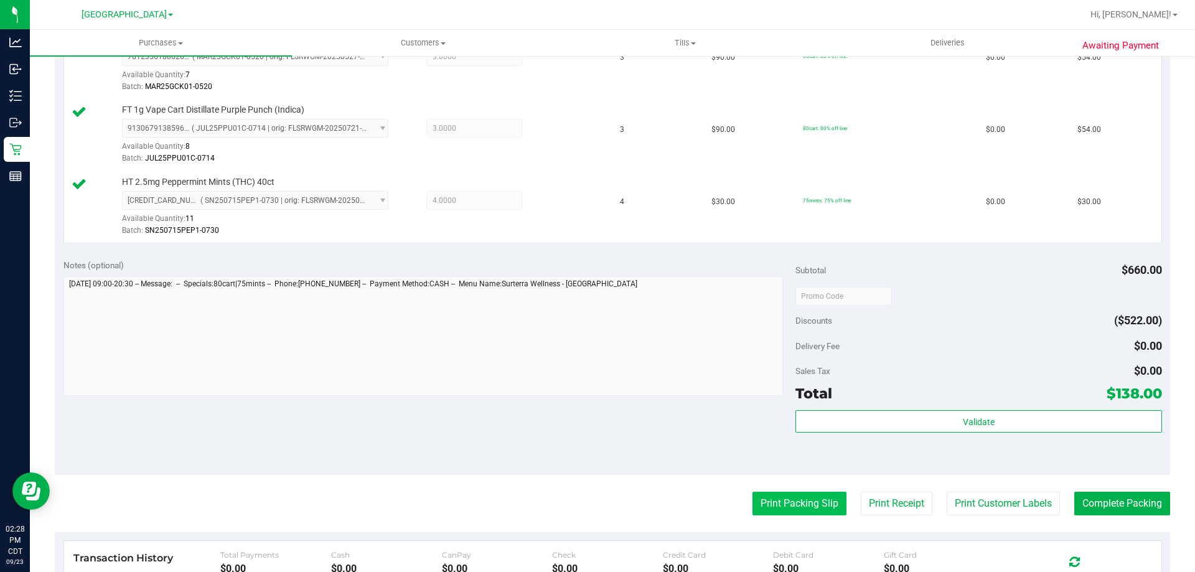
scroll to position [373, 0]
click at [816, 503] on button "Print Packing Slip" at bounding box center [799, 502] width 94 height 24
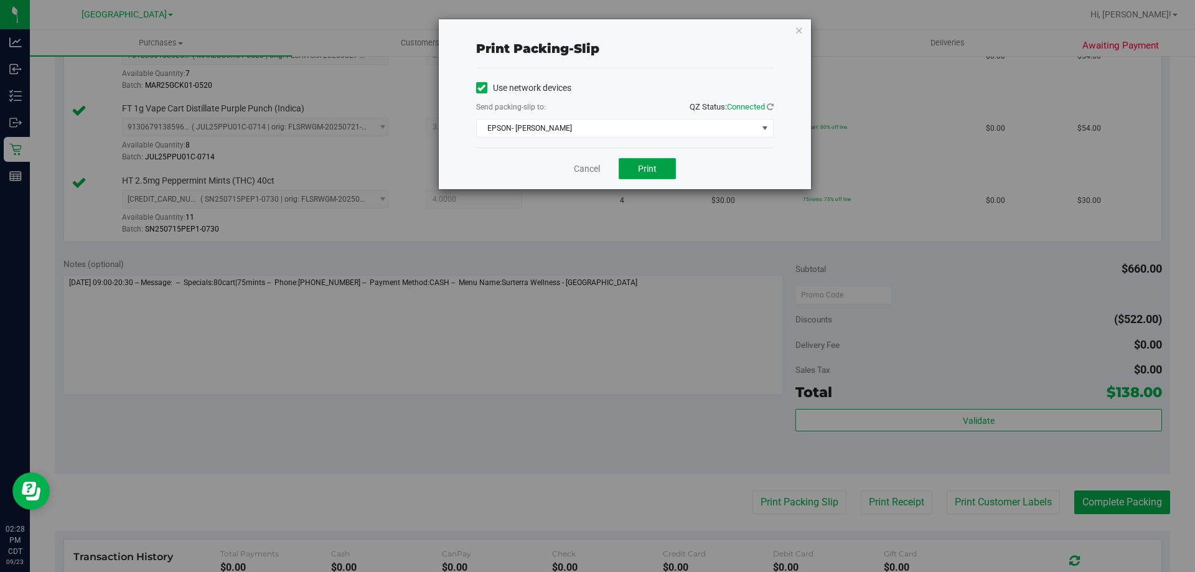
click at [655, 164] on span "Print" at bounding box center [647, 169] width 19 height 10
click at [584, 174] on link "Cancel" at bounding box center [587, 168] width 26 height 13
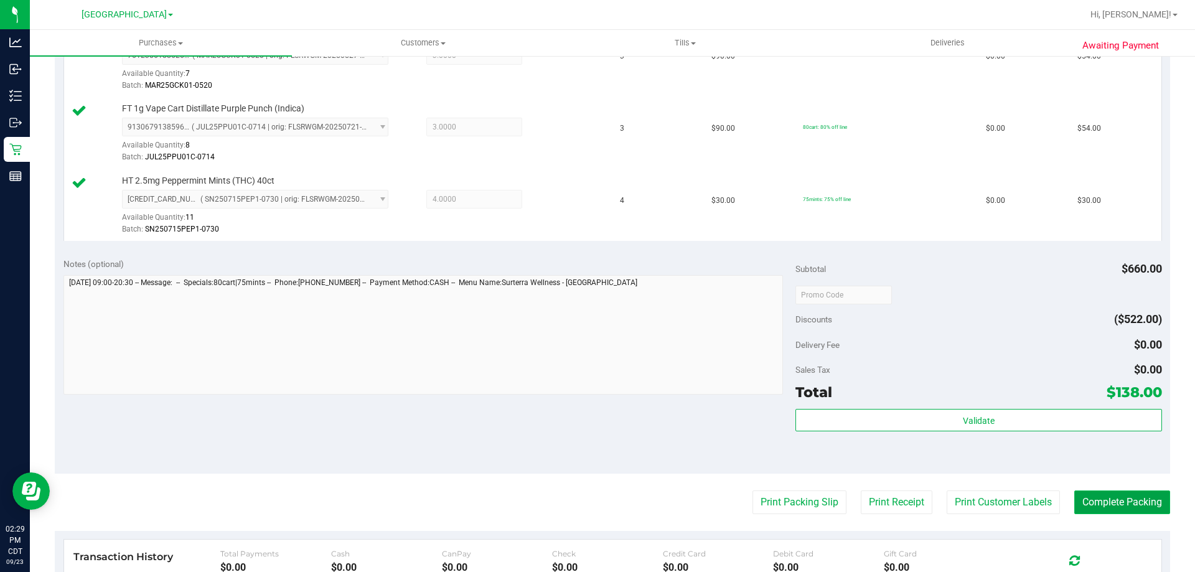
drag, startPoint x: 1104, startPoint y: 492, endPoint x: 1065, endPoint y: 503, distance: 40.6
click at [1104, 492] on button "Complete Packing" at bounding box center [1122, 502] width 96 height 24
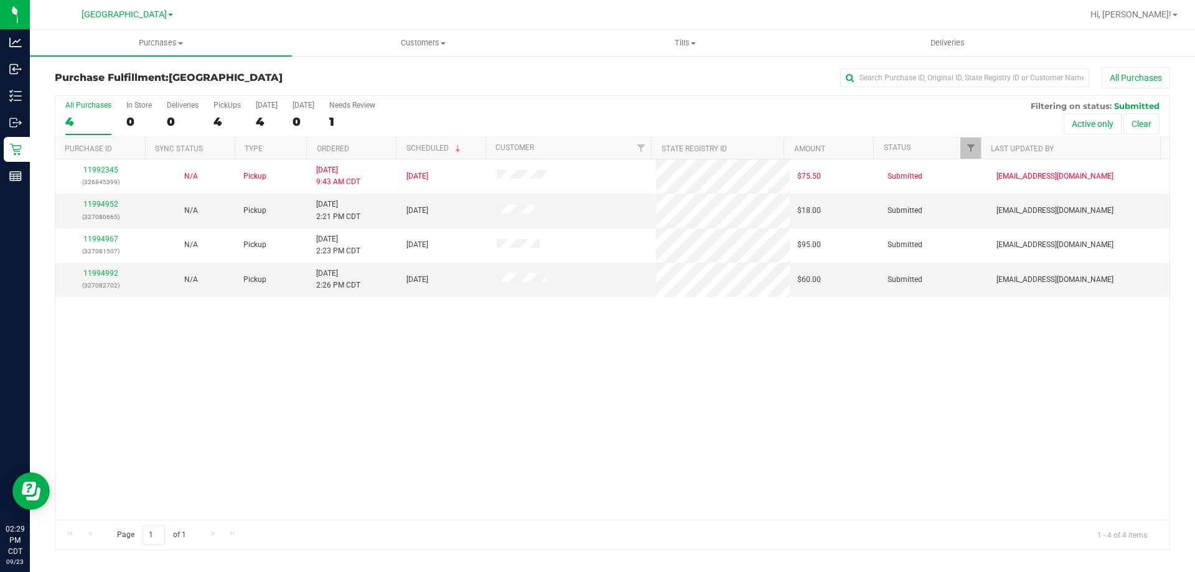
click at [352, 144] on th "Ordered" at bounding box center [351, 148] width 90 height 22
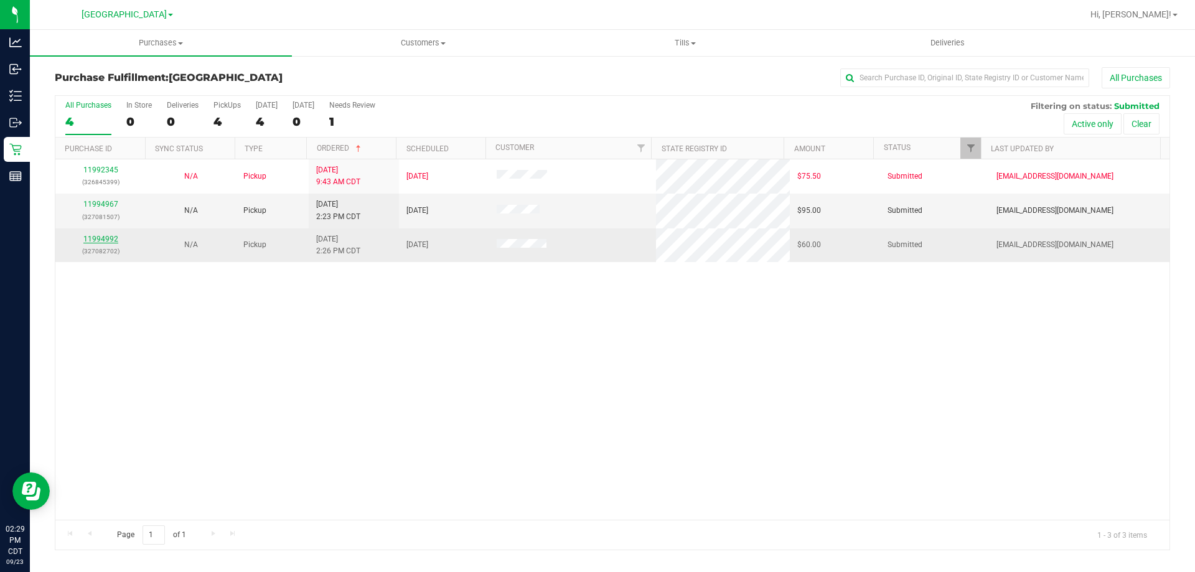
click at [114, 239] on link "11994992" at bounding box center [100, 239] width 35 height 9
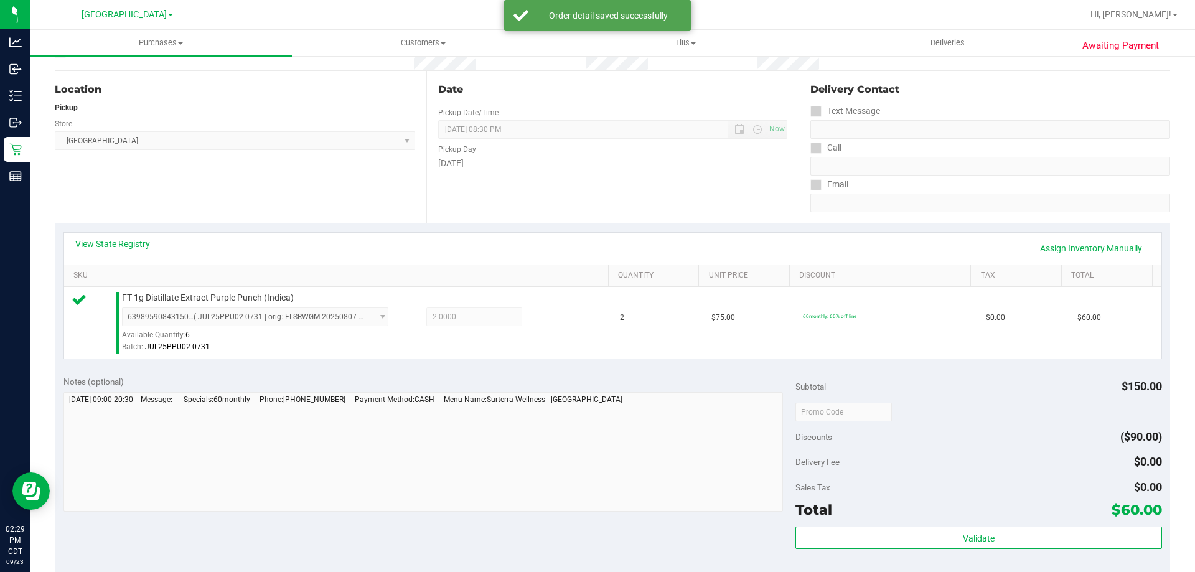
scroll to position [187, 0]
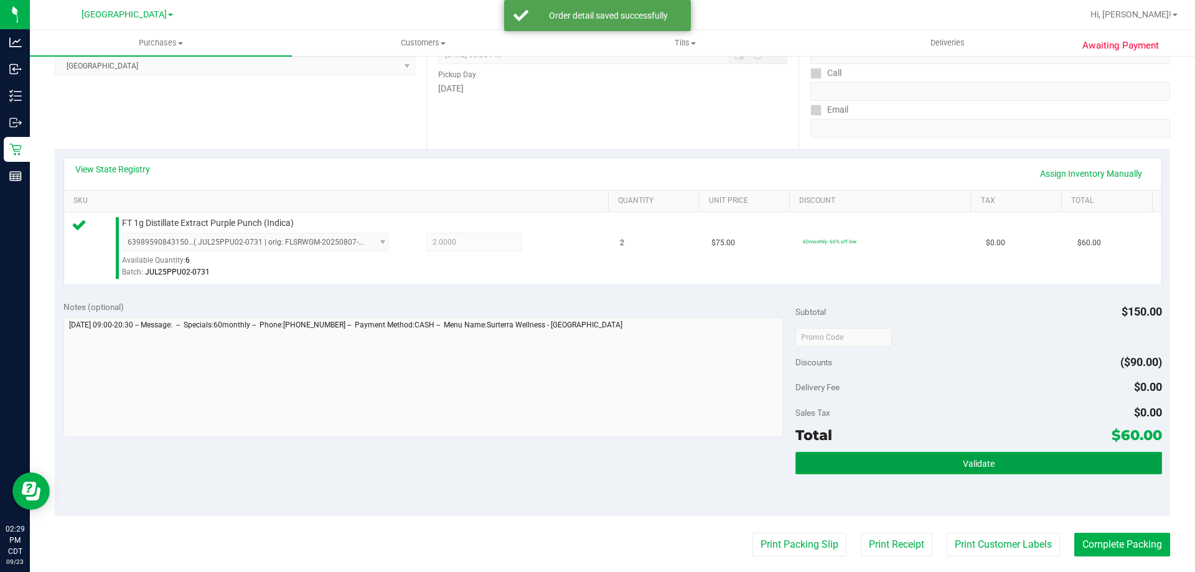
click at [964, 465] on span "Validate" at bounding box center [978, 464] width 32 height 10
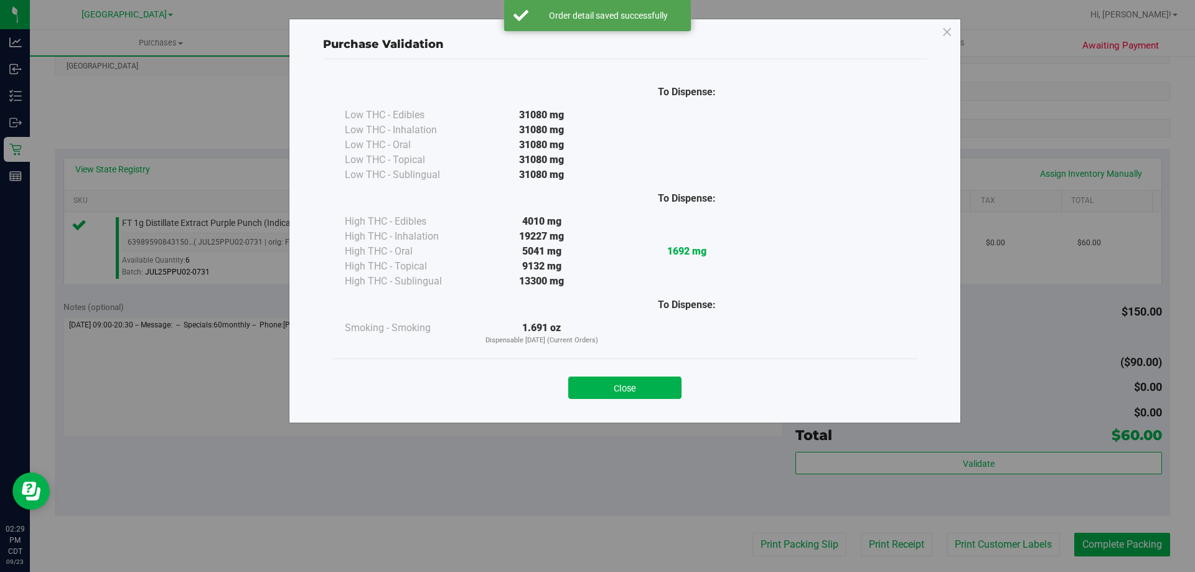
click at [646, 376] on div "Close" at bounding box center [625, 383] width 566 height 31
click at [648, 381] on button "Close" at bounding box center [624, 387] width 113 height 22
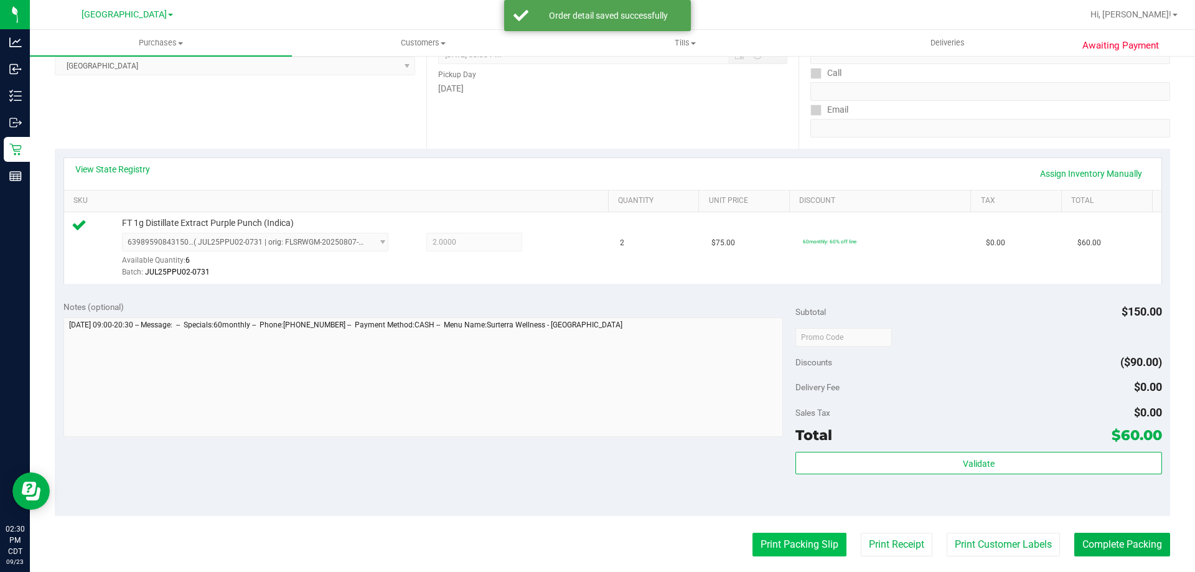
click at [774, 539] on button "Print Packing Slip" at bounding box center [799, 545] width 94 height 24
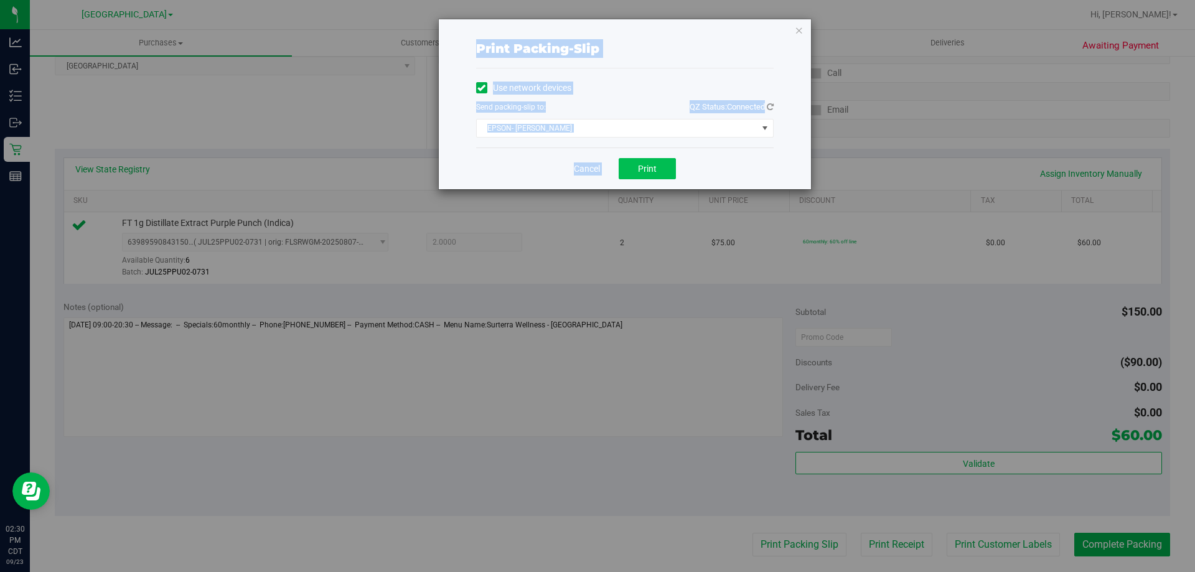
click at [646, 173] on span "Print" at bounding box center [647, 169] width 19 height 10
click at [585, 170] on link "Cancel" at bounding box center [587, 168] width 26 height 13
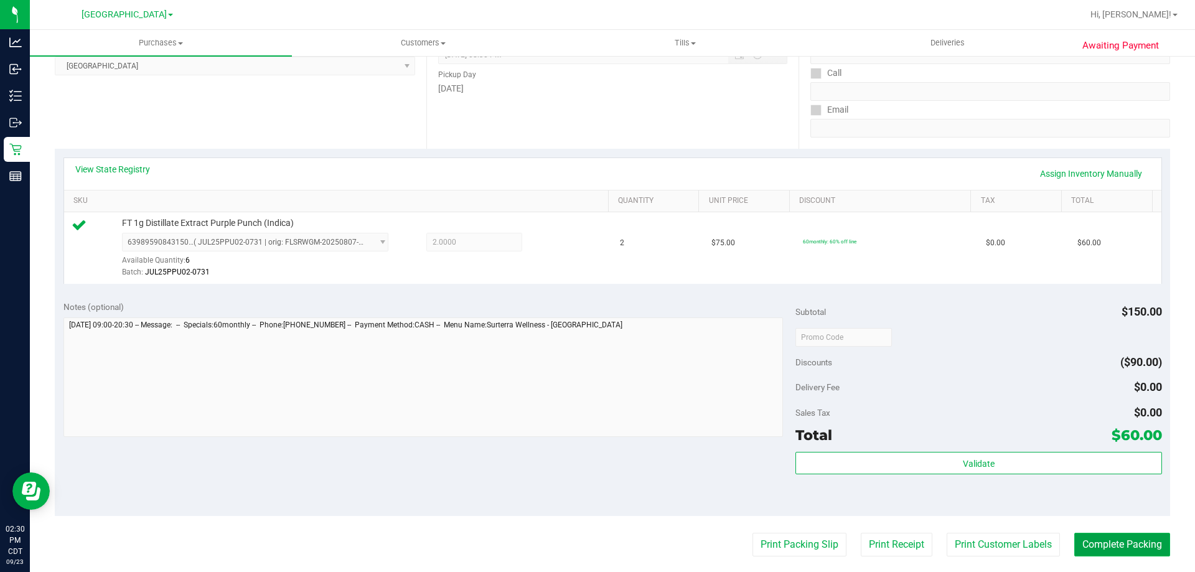
click at [1112, 534] on button "Complete Packing" at bounding box center [1122, 545] width 96 height 24
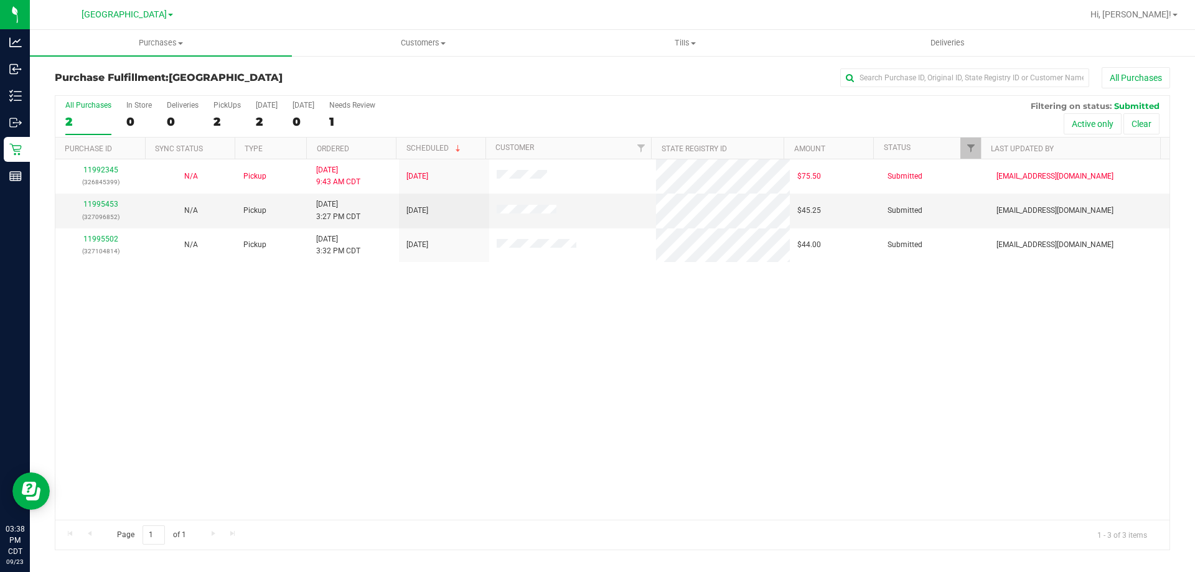
click at [1158, 5] on div "Hi, [PERSON_NAME]!" at bounding box center [1133, 15] width 97 height 22
click at [1158, 13] on span "Hi, [PERSON_NAME]!" at bounding box center [1130, 14] width 81 height 10
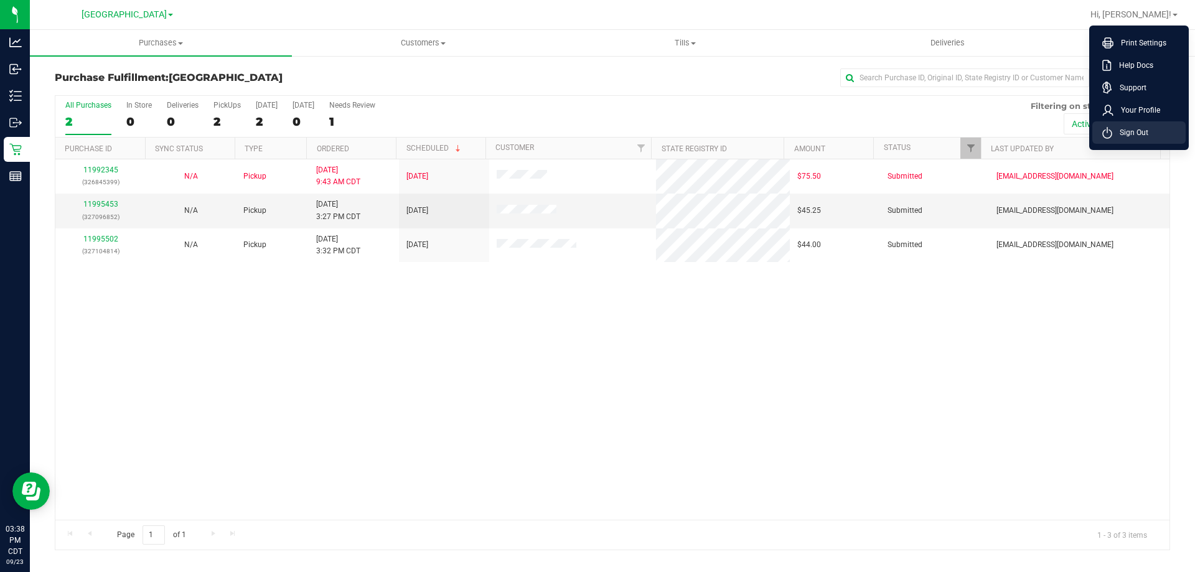
click at [1132, 137] on span "Sign Out" at bounding box center [1130, 132] width 36 height 12
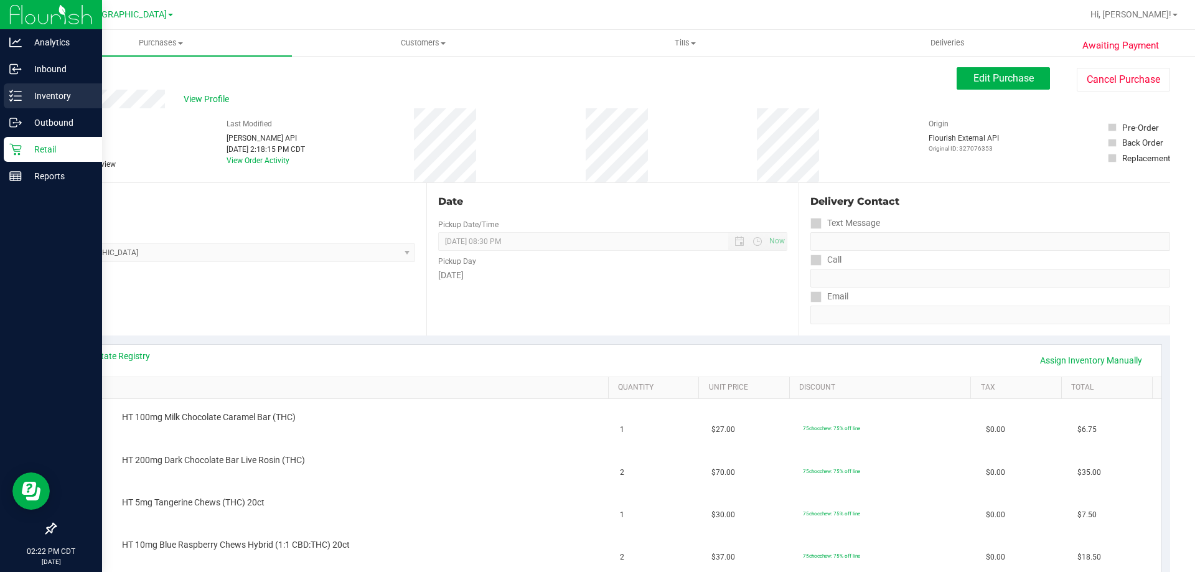
click at [51, 83] on div "Inventory" at bounding box center [53, 95] width 98 height 25
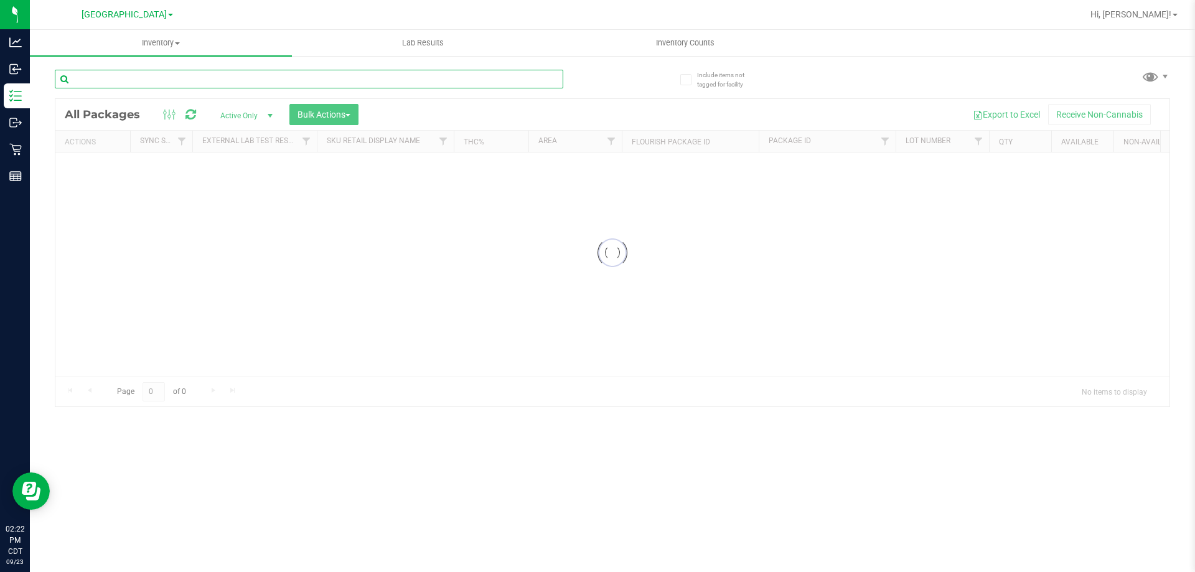
click at [98, 82] on input "text" at bounding box center [309, 79] width 508 height 19
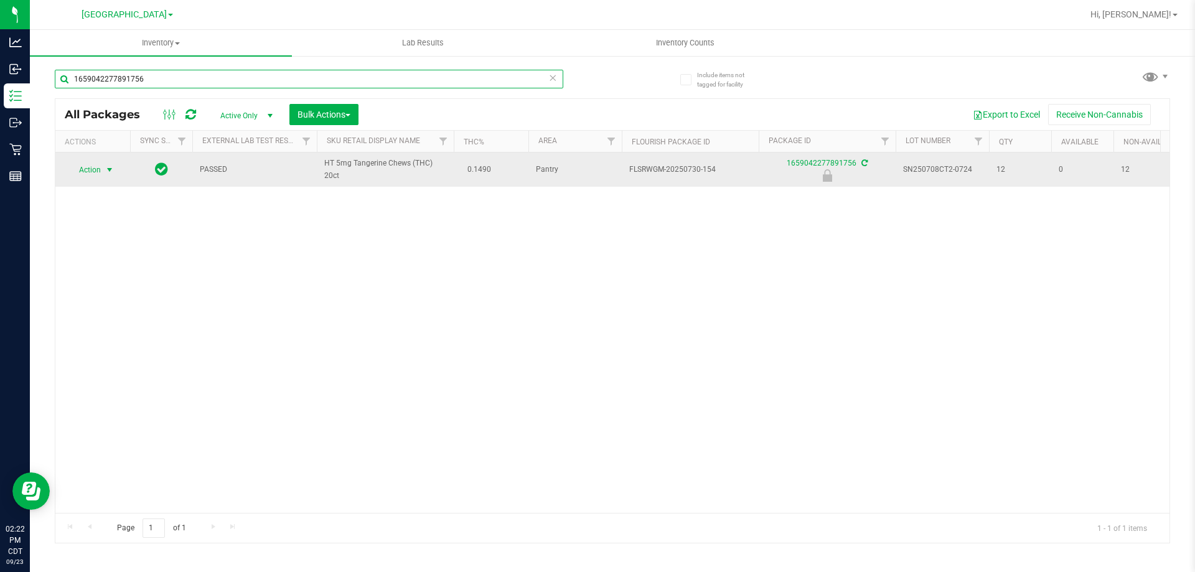
type input "1659042277891756"
click at [111, 176] on span "select" at bounding box center [110, 169] width 16 height 17
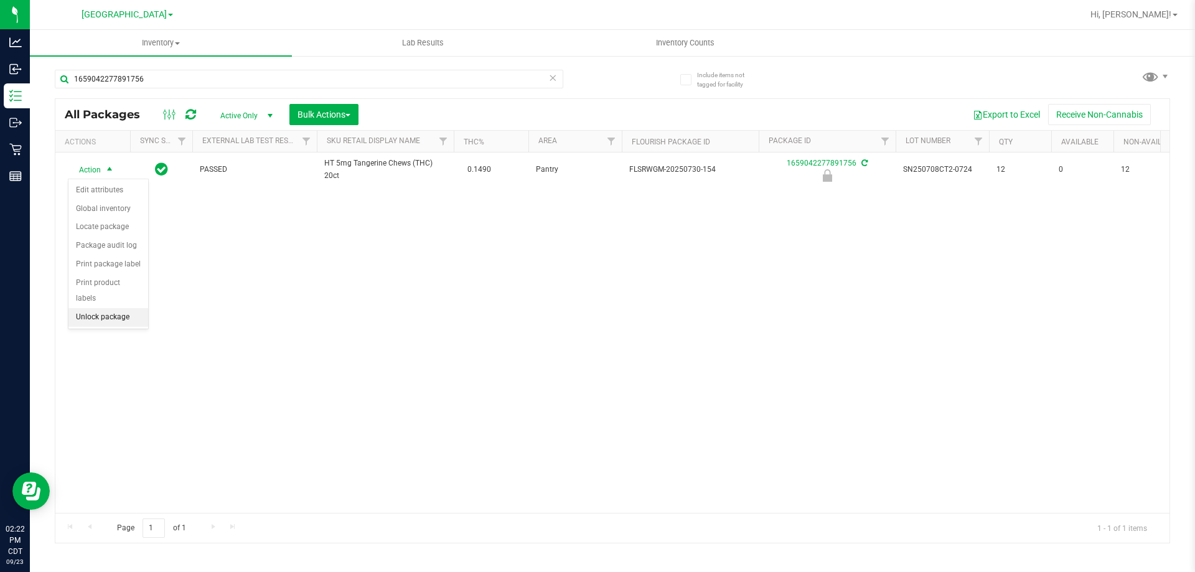
click at [111, 308] on li "Unlock package" at bounding box center [108, 317] width 80 height 19
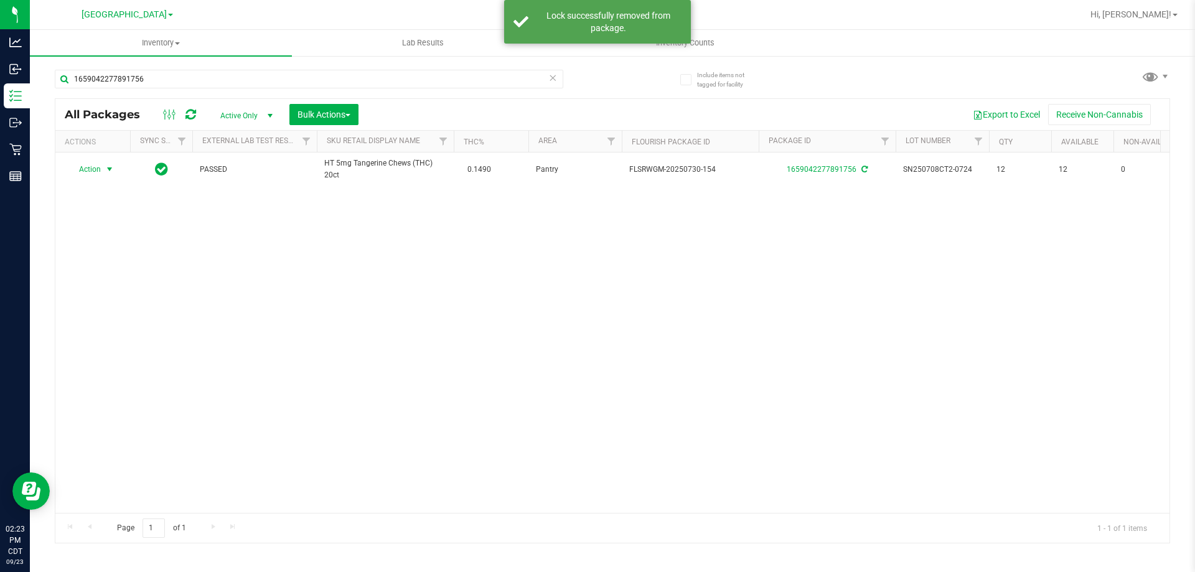
click at [110, 170] on span "select" at bounding box center [110, 169] width 10 height 10
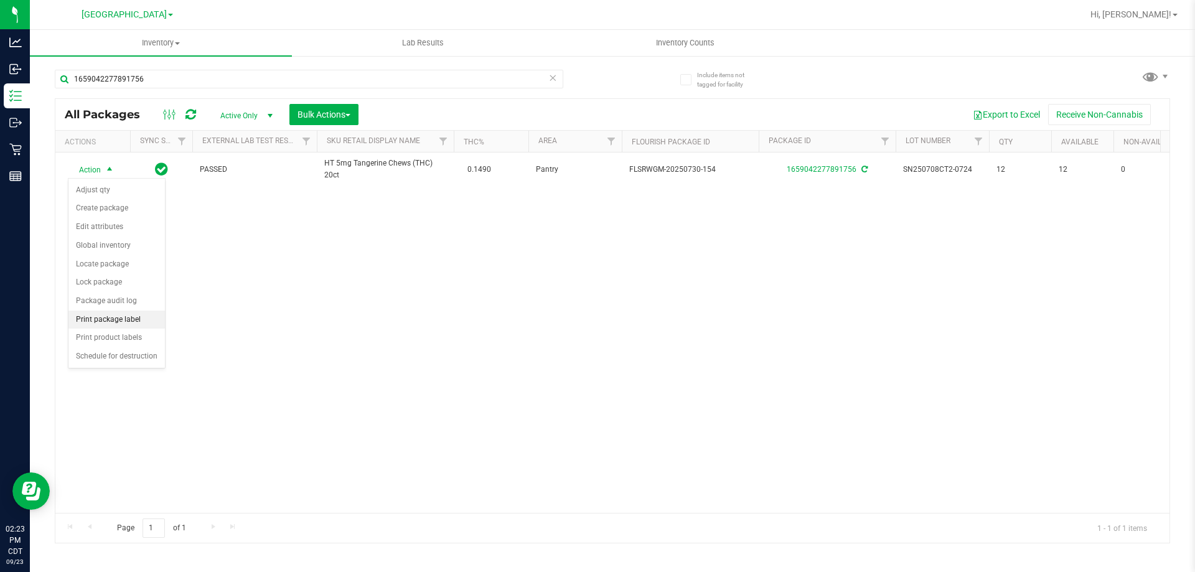
click at [129, 327] on li "Print package label" at bounding box center [116, 319] width 96 height 19
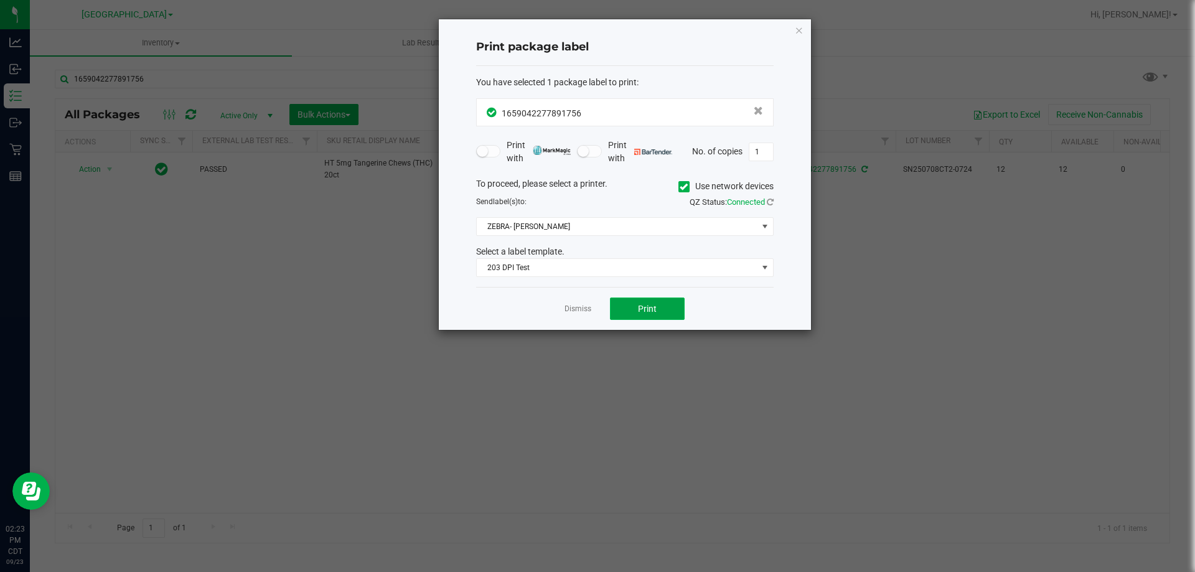
click at [641, 315] on button "Print" at bounding box center [647, 308] width 75 height 22
click at [582, 305] on link "Dismiss" at bounding box center [577, 309] width 27 height 11
